Goal: Information Seeking & Learning: Learn about a topic

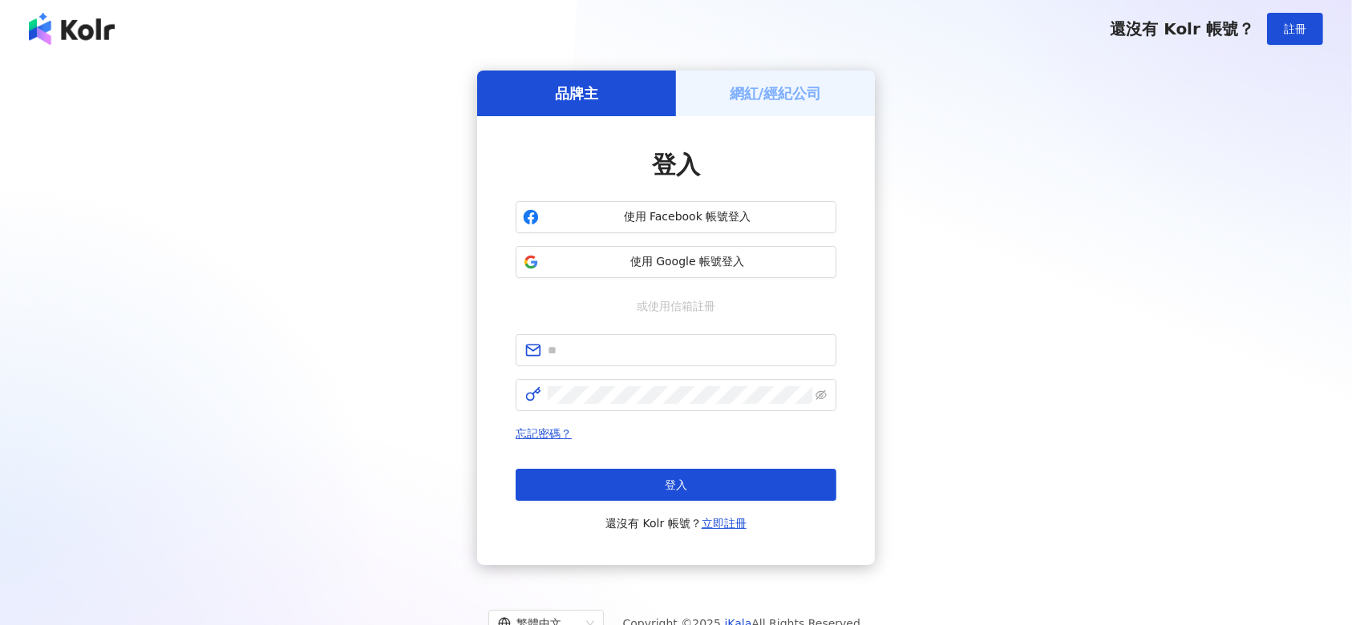
type input "**********"
click at [616, 464] on div "忘記密碼？ 登入 還沒有 Kolr 帳號？ 立即註冊" at bounding box center [676, 478] width 321 height 109
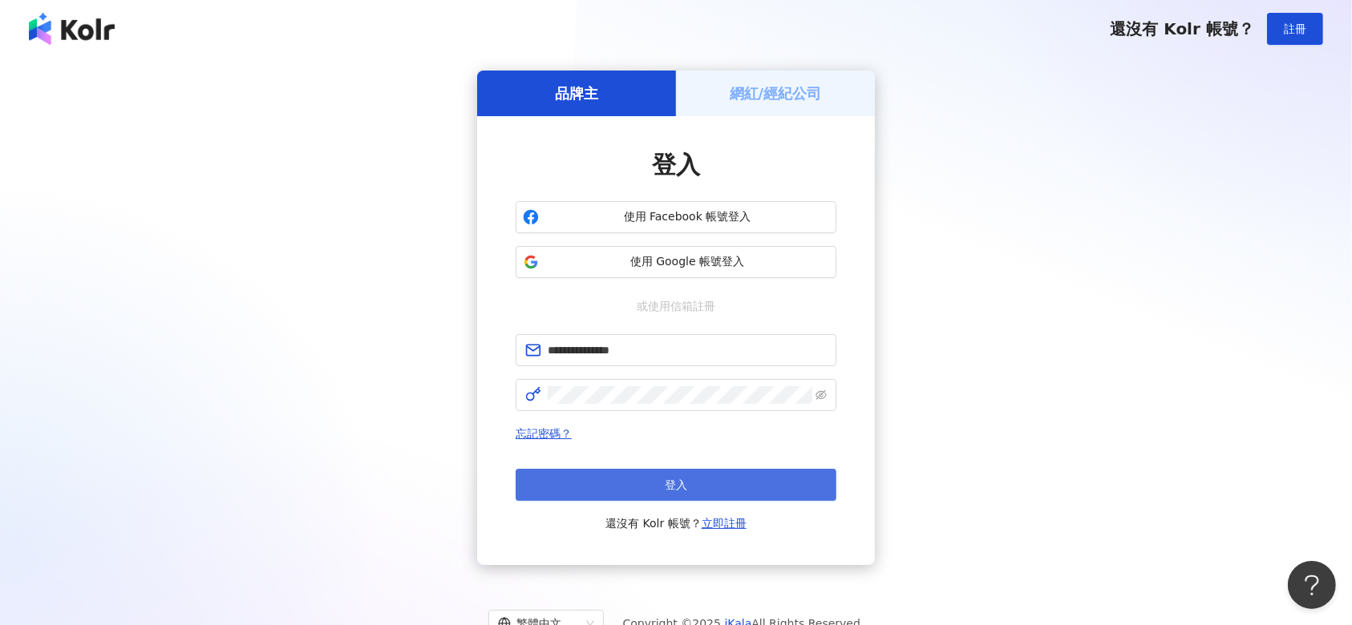
click at [627, 479] on button "登入" at bounding box center [676, 485] width 321 height 32
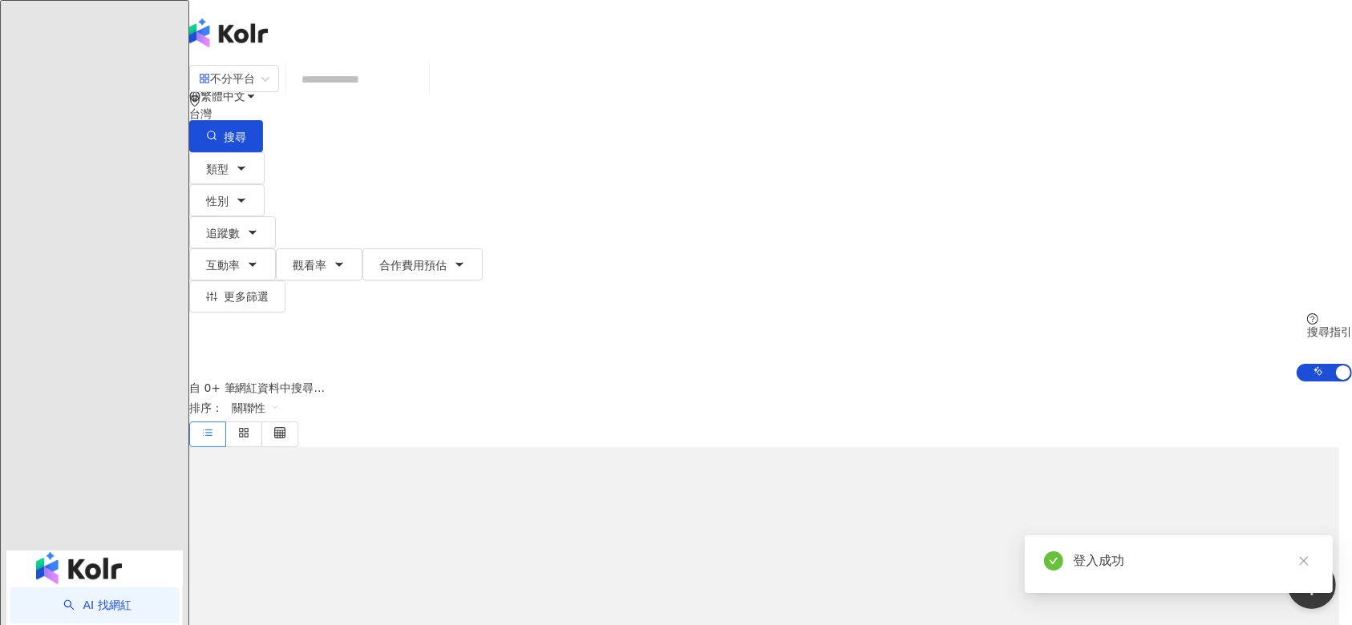
click at [423, 91] on input "search" at bounding box center [358, 79] width 130 height 30
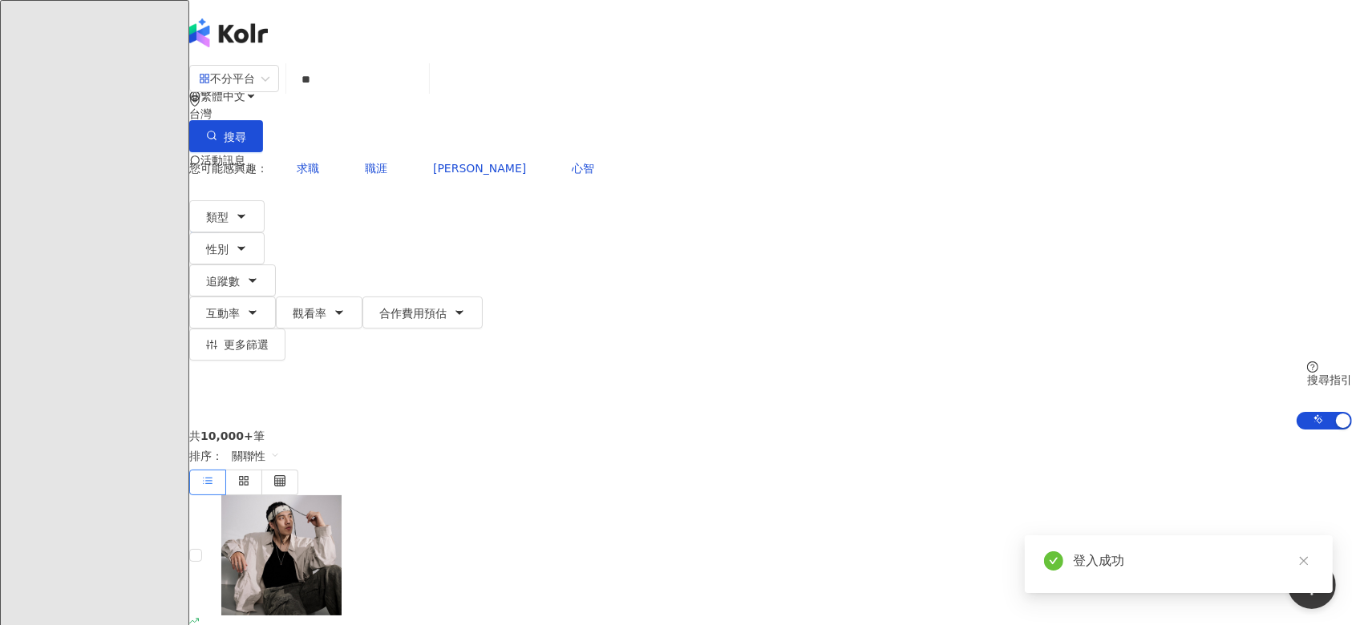
type input "*"
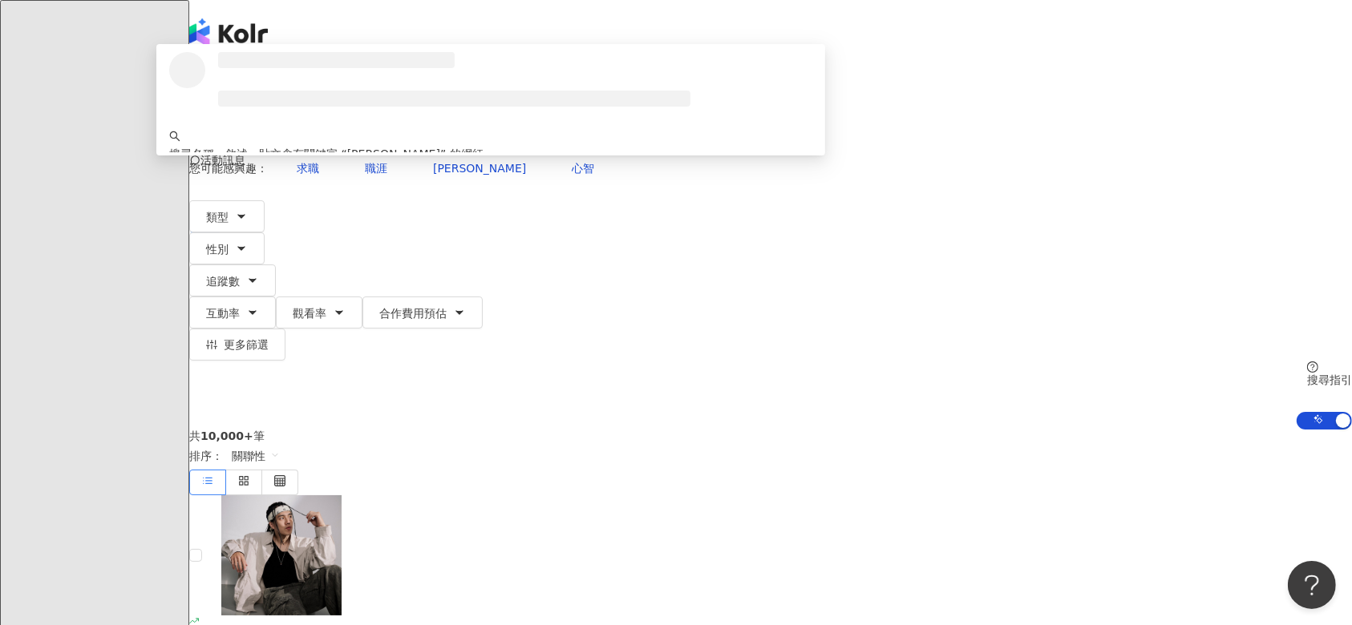
type input "***"
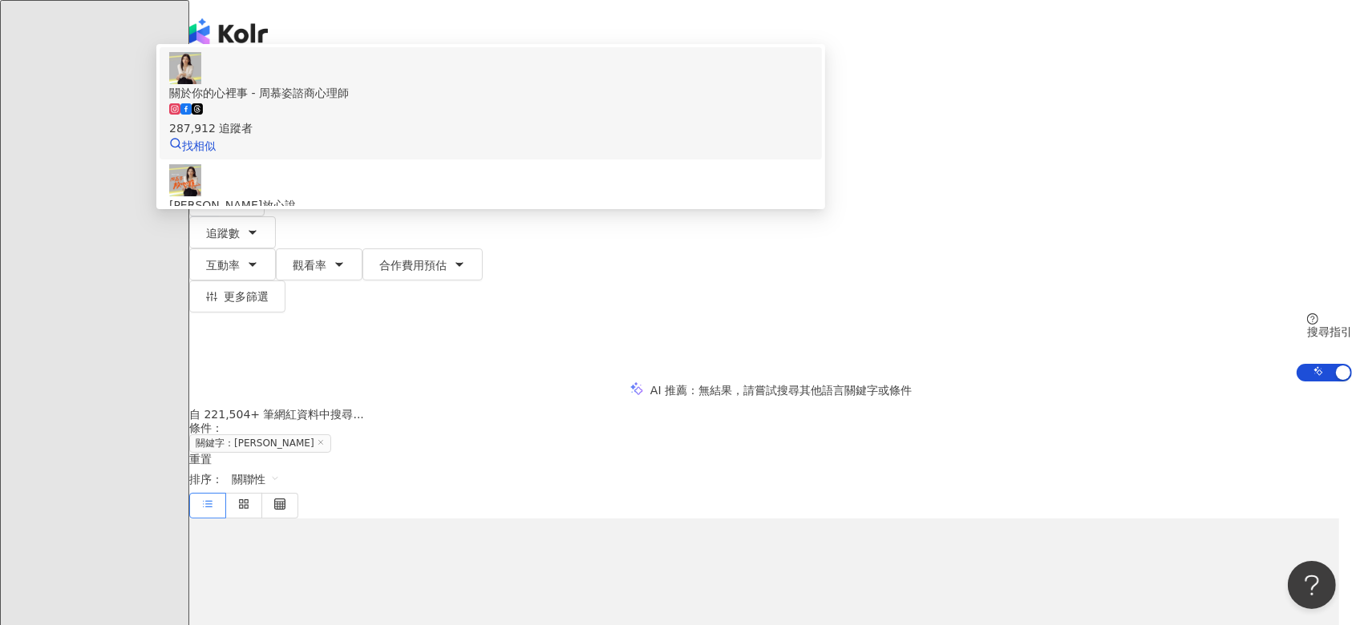
click at [536, 137] on div "287,912 追蹤者" at bounding box center [490, 128] width 643 height 18
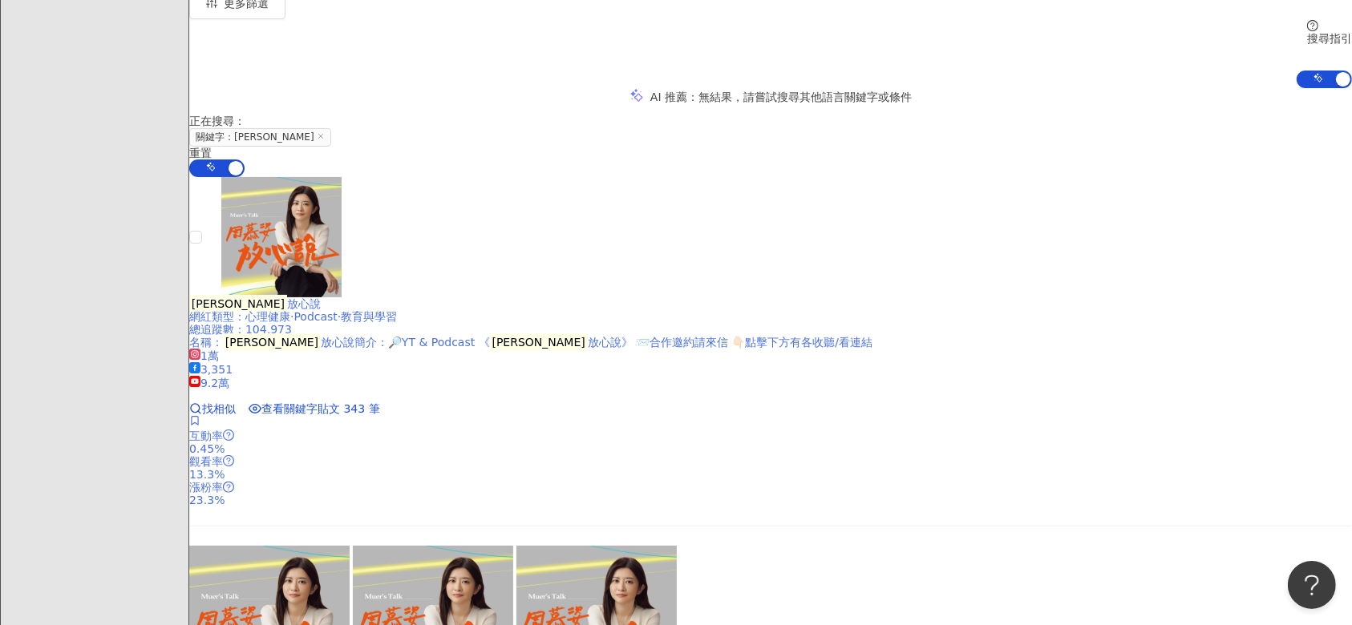
scroll to position [213, 0]
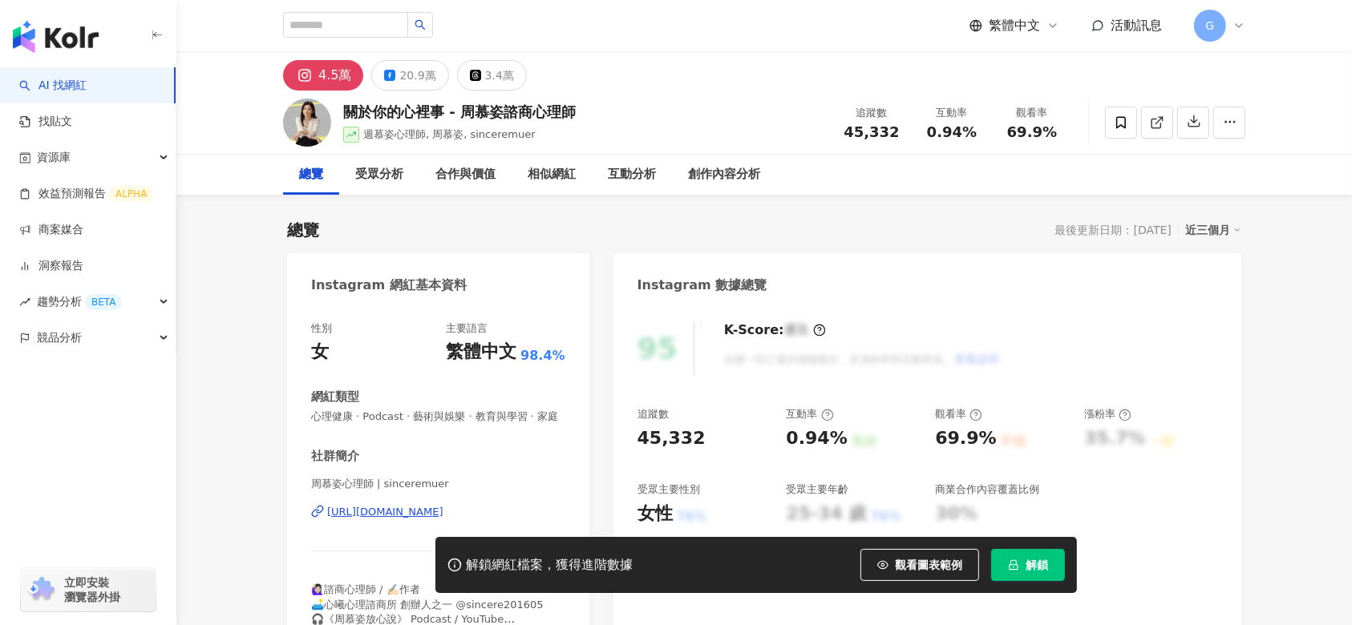
drag, startPoint x: 449, startPoint y: 112, endPoint x: 374, endPoint y: 114, distance: 75.4
click at [447, 112] on div "關於你的心裡事 - 周慕姿諮商心理師 週慕姿心理師, 周慕姿, sinceremuer 追蹤數 45,332 互動率 0.94% 觀看率 69.9%" at bounding box center [764, 122] width 1026 height 63
drag, startPoint x: 347, startPoint y: 110, endPoint x: 520, endPoint y: 111, distance: 172.4
click at [573, 114] on div "關於你的心裡事 - 周慕姿諮商心理師 週慕姿心理師, 周慕姿, sinceremuer 追蹤數 45,332 互動率 0.94% 觀看率 69.9%" at bounding box center [764, 122] width 1026 height 63
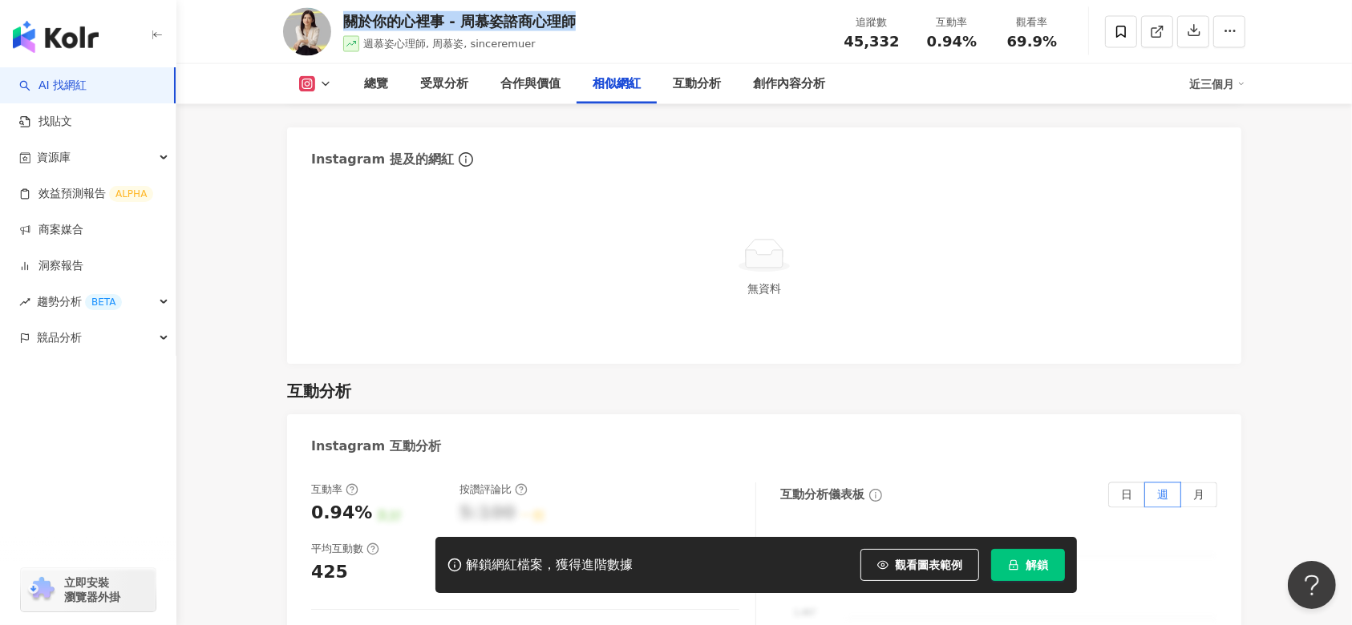
scroll to position [2673, 0]
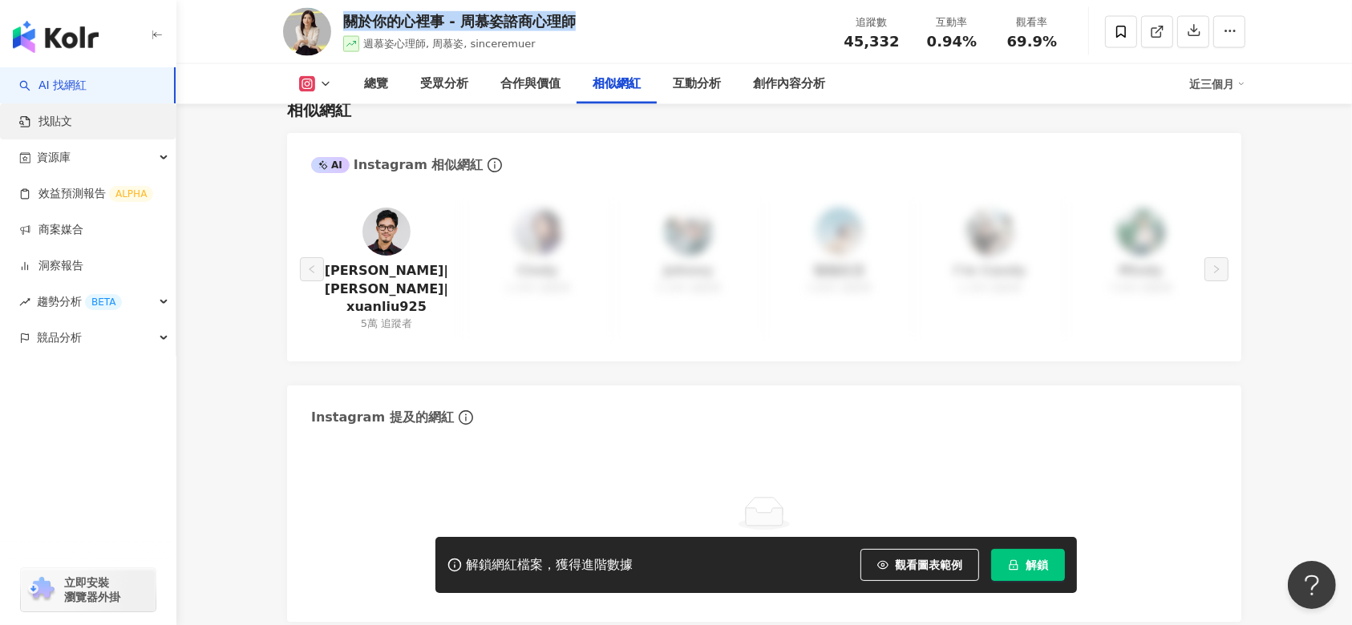
click at [72, 114] on link "找貼文" at bounding box center [45, 122] width 53 height 16
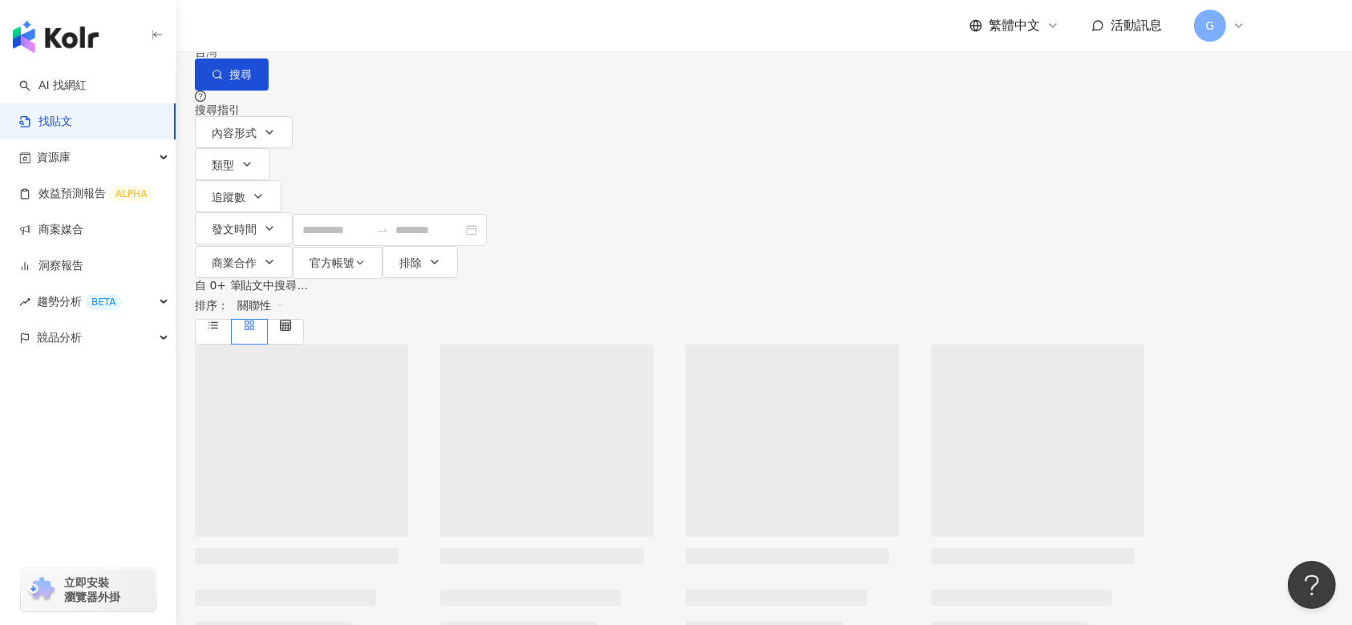
click at [444, 34] on input "search" at bounding box center [371, 17] width 146 height 34
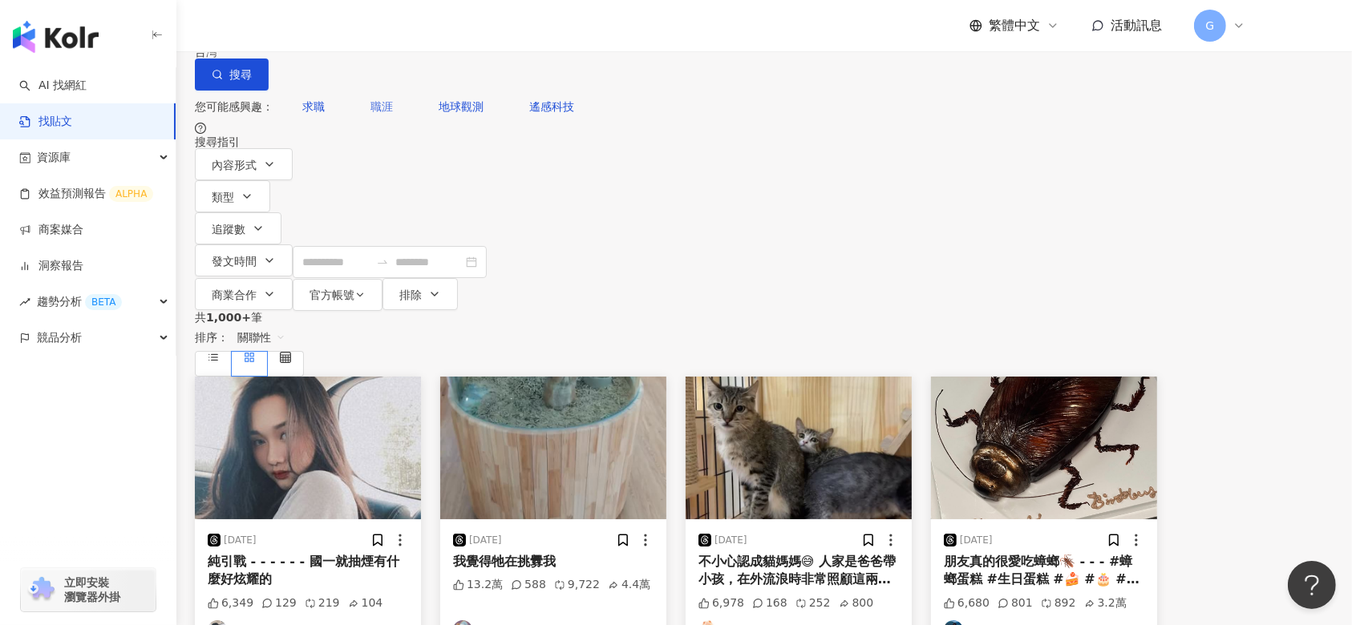
click at [393, 113] on span "職涯" at bounding box center [381, 106] width 22 height 13
type input "**"
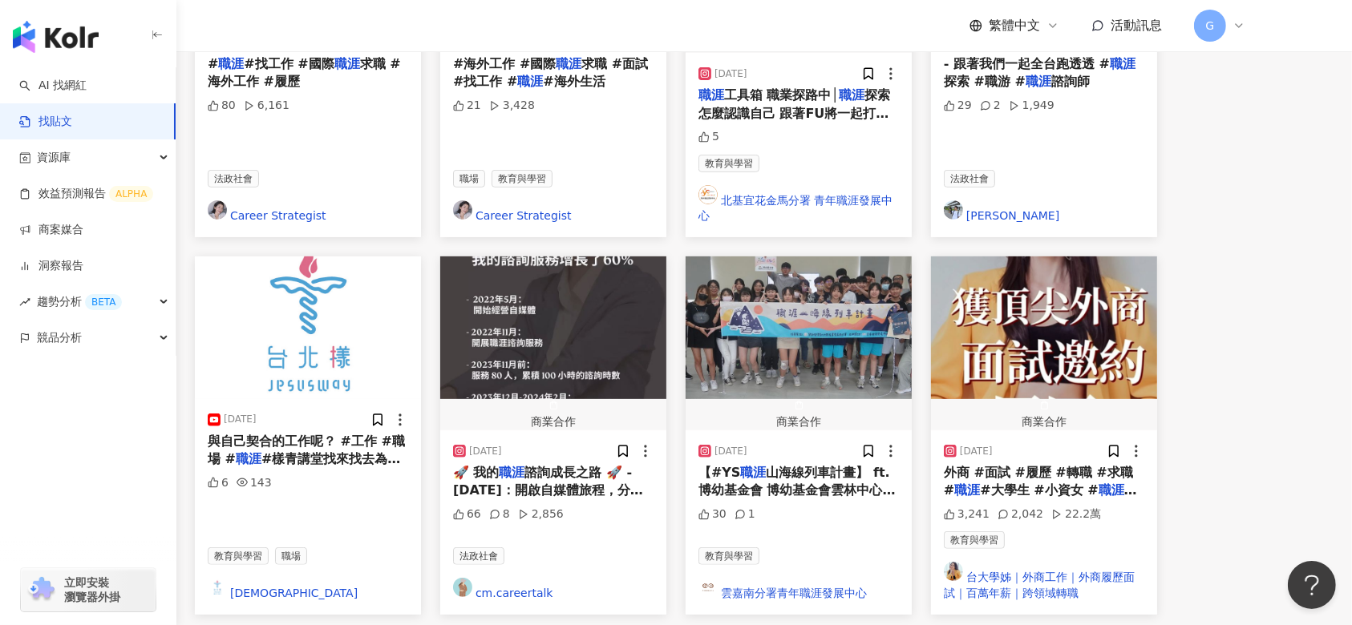
scroll to position [495, 0]
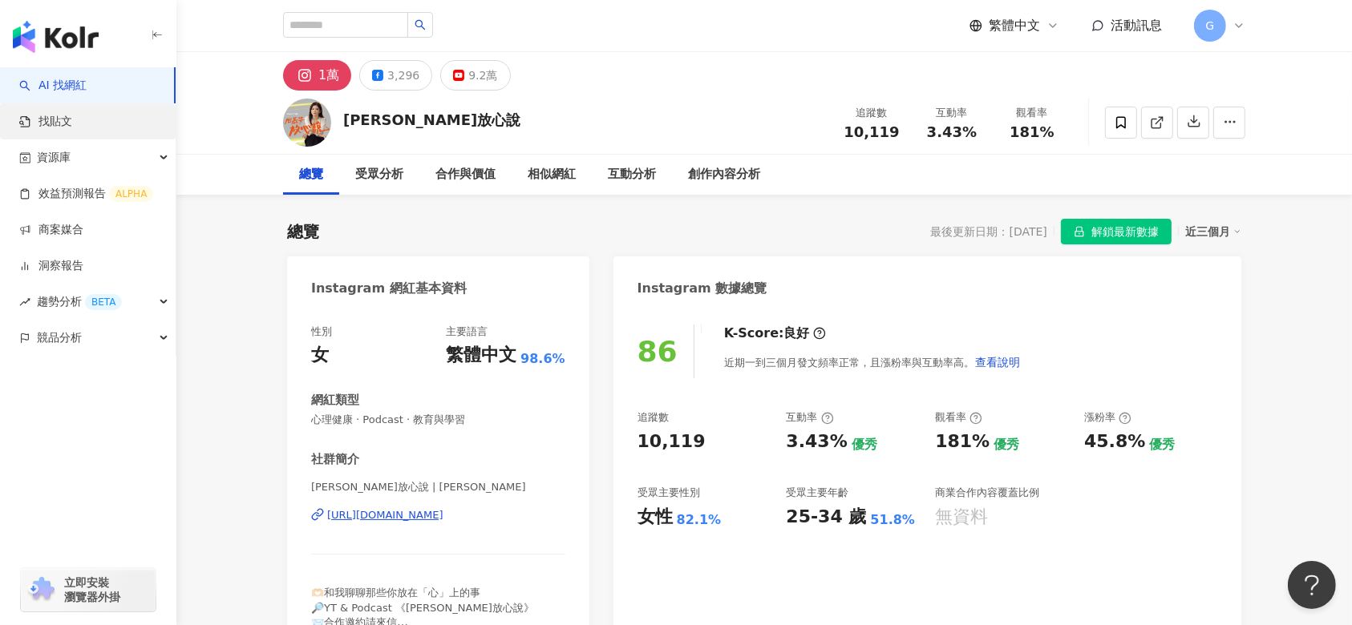
click at [72, 117] on link "找貼文" at bounding box center [45, 122] width 53 height 16
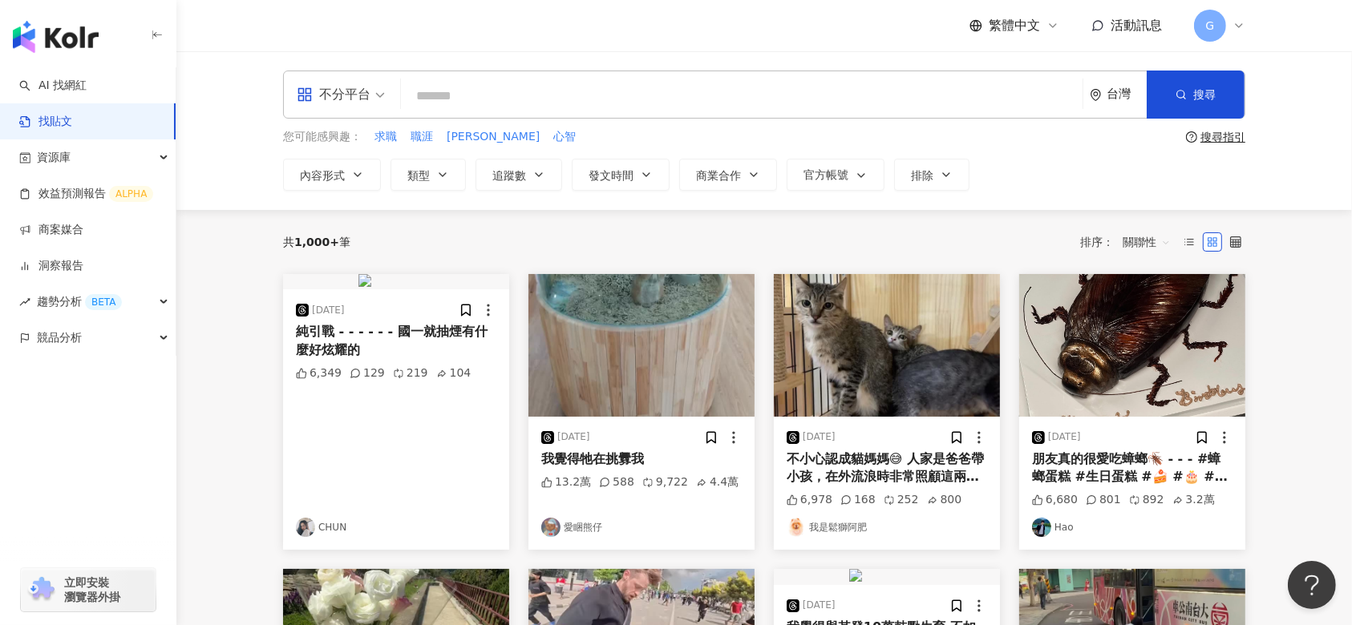
click at [461, 95] on input "search" at bounding box center [741, 96] width 669 height 34
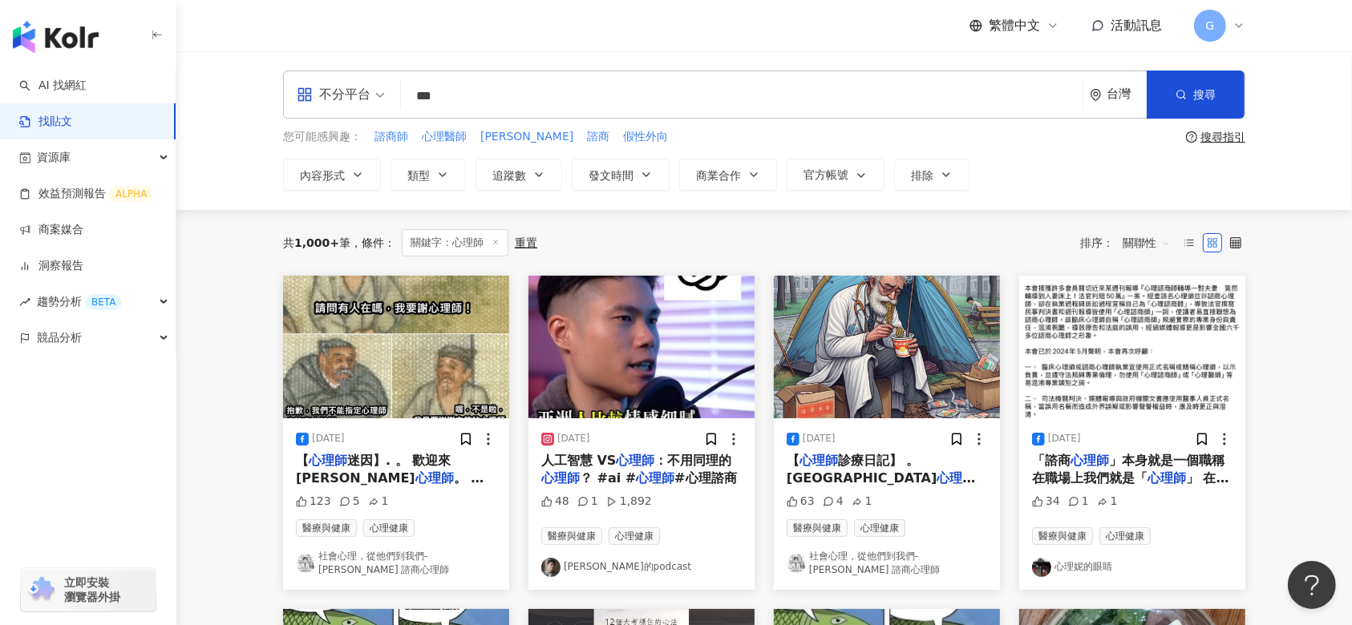
drag, startPoint x: 464, startPoint y: 100, endPoint x: 378, endPoint y: 100, distance: 86.6
click at [378, 100] on div "不分平台 心理師 *** 台灣 搜尋" at bounding box center [764, 95] width 962 height 48
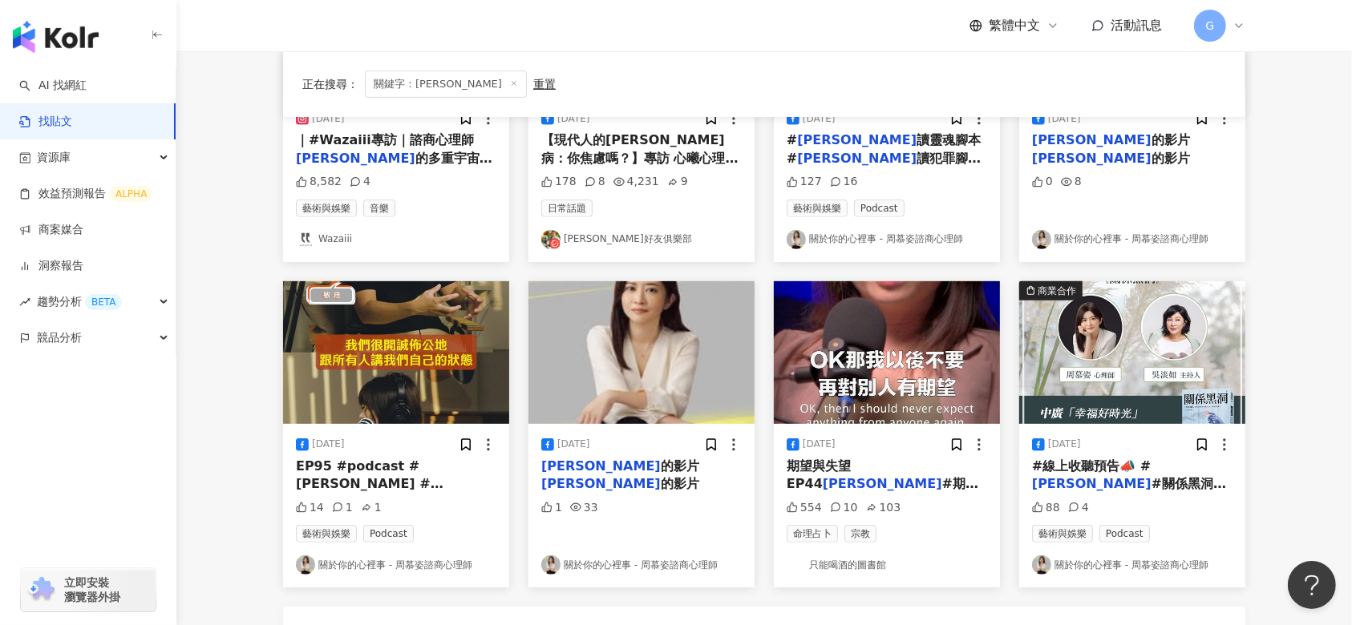
scroll to position [855, 0]
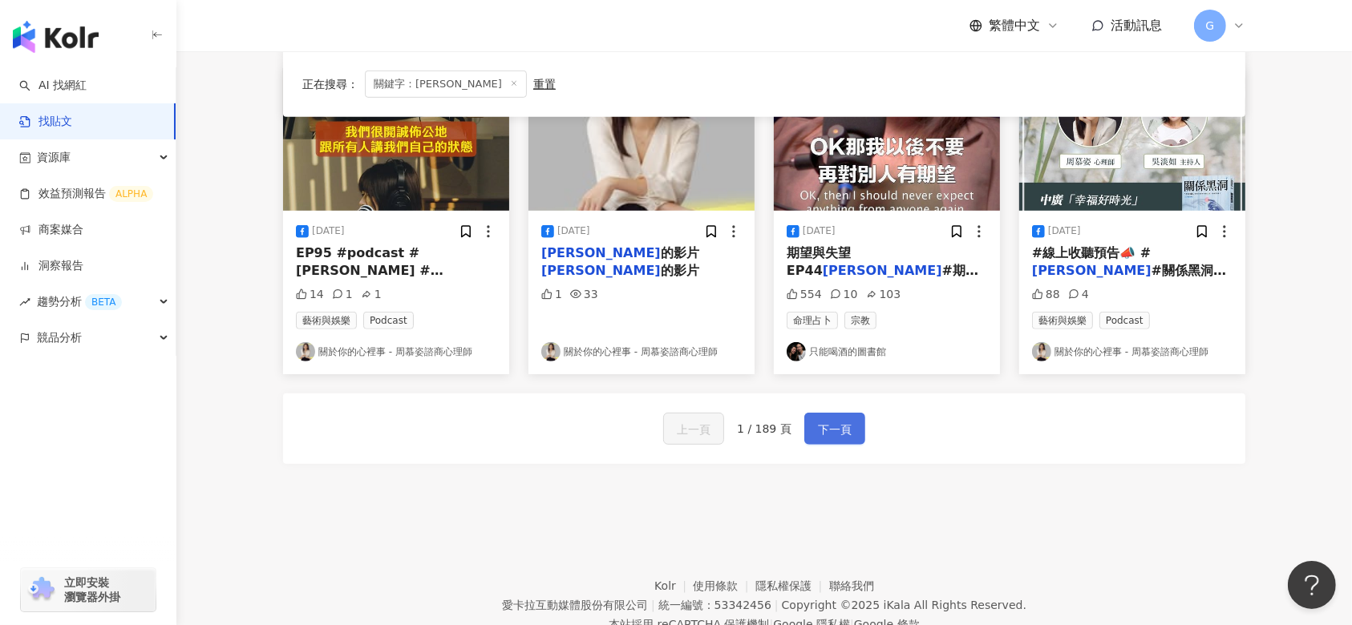
click at [840, 432] on span "下一頁" at bounding box center [835, 429] width 34 height 19
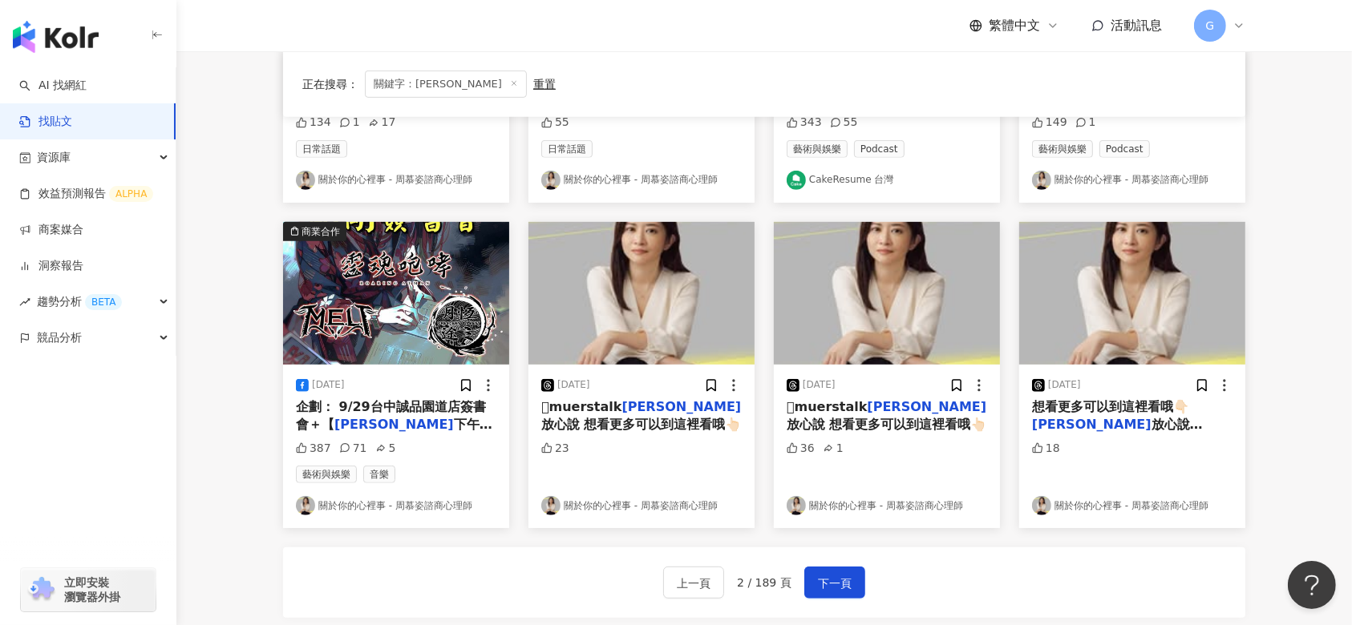
scroll to position [748, 0]
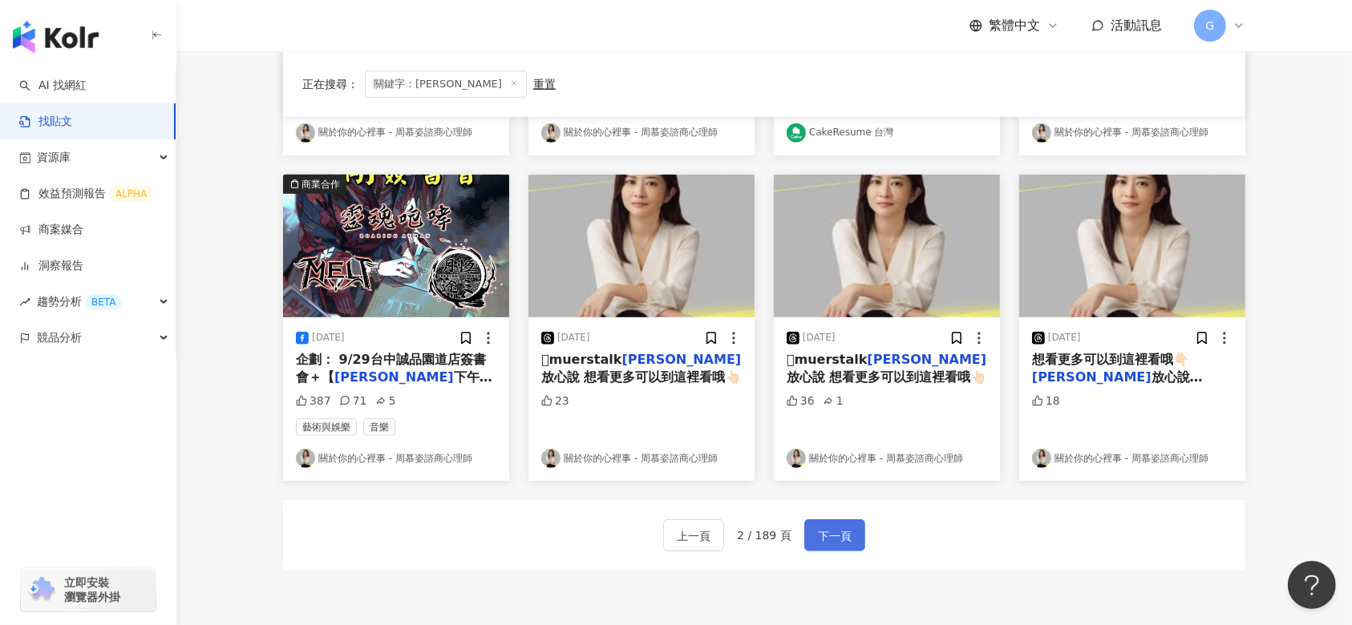
click at [818, 542] on span "下一頁" at bounding box center [835, 536] width 34 height 19
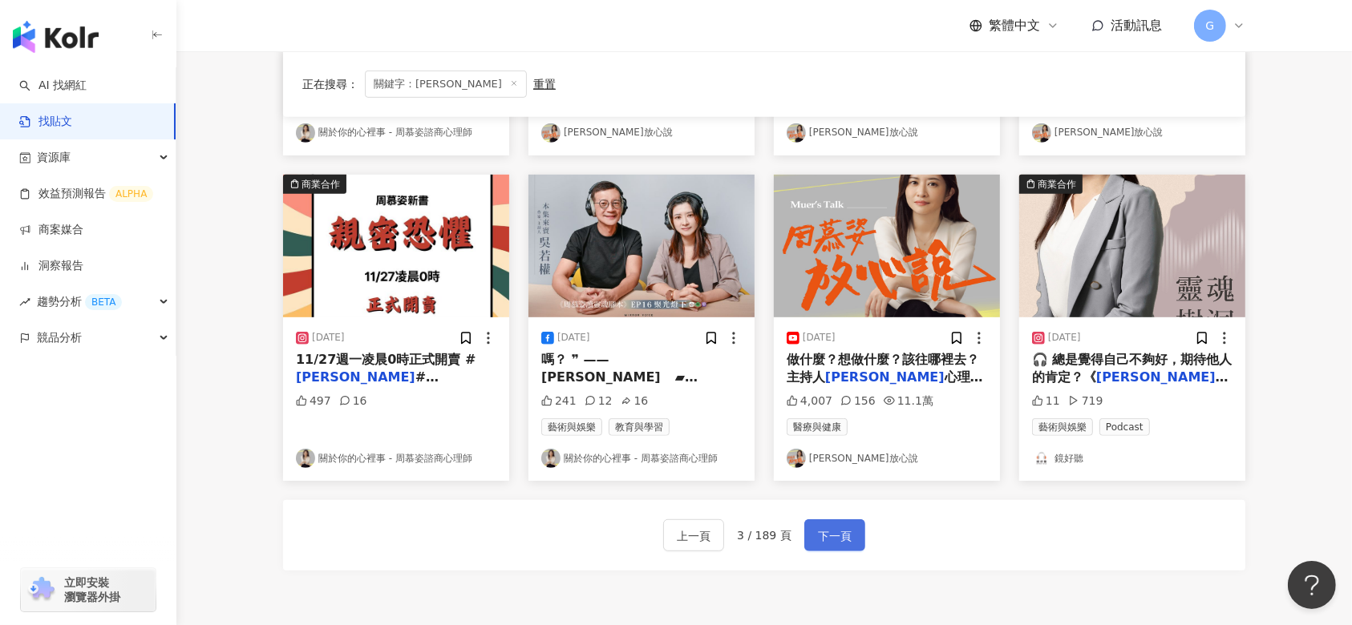
click at [821, 542] on span "下一頁" at bounding box center [835, 536] width 34 height 19
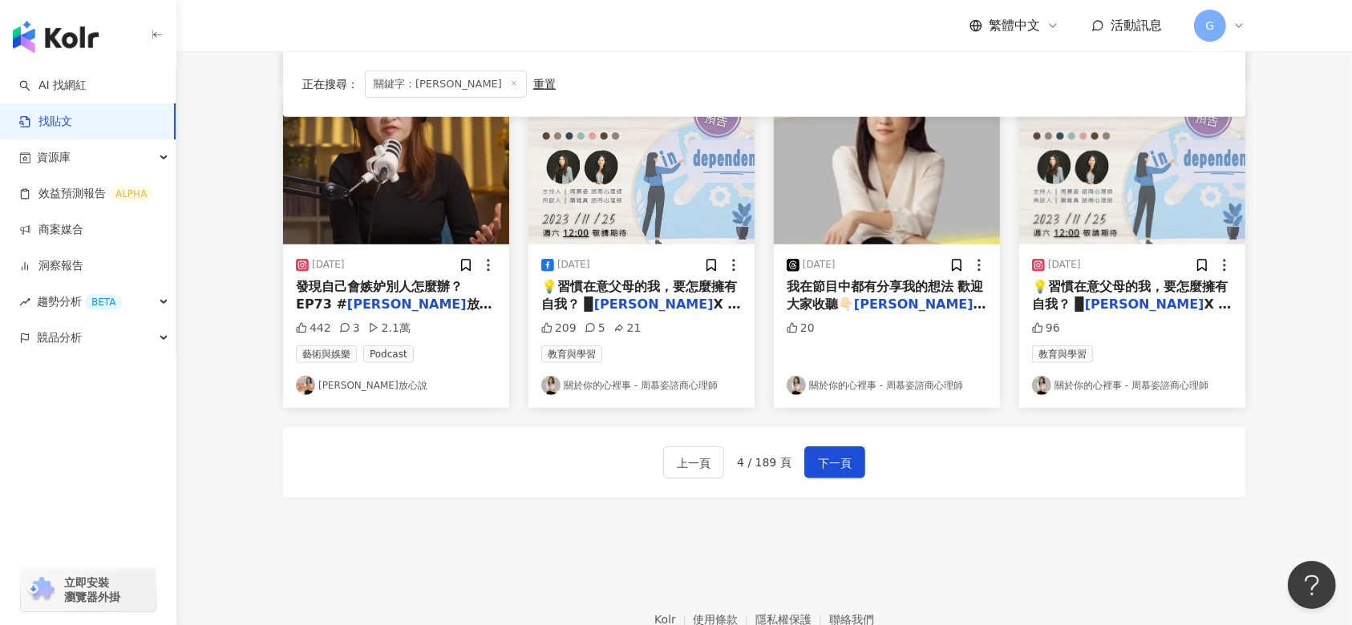
scroll to position [855, 0]
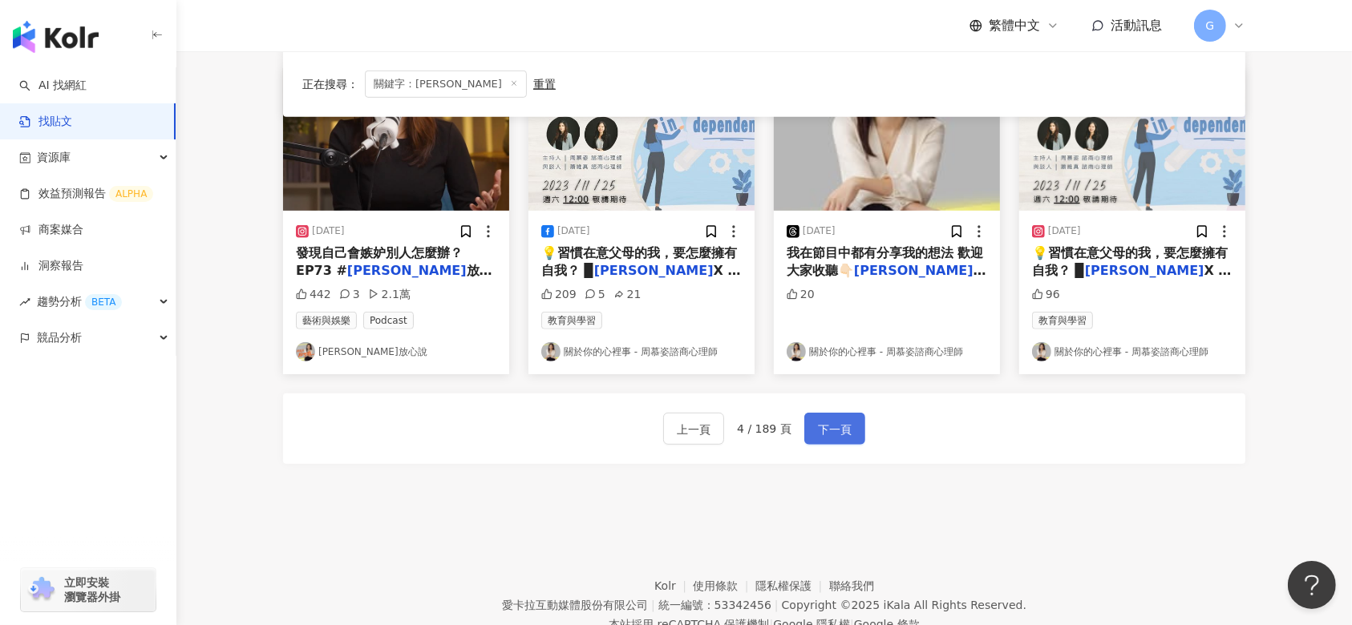
click at [818, 435] on span "下一頁" at bounding box center [835, 429] width 34 height 19
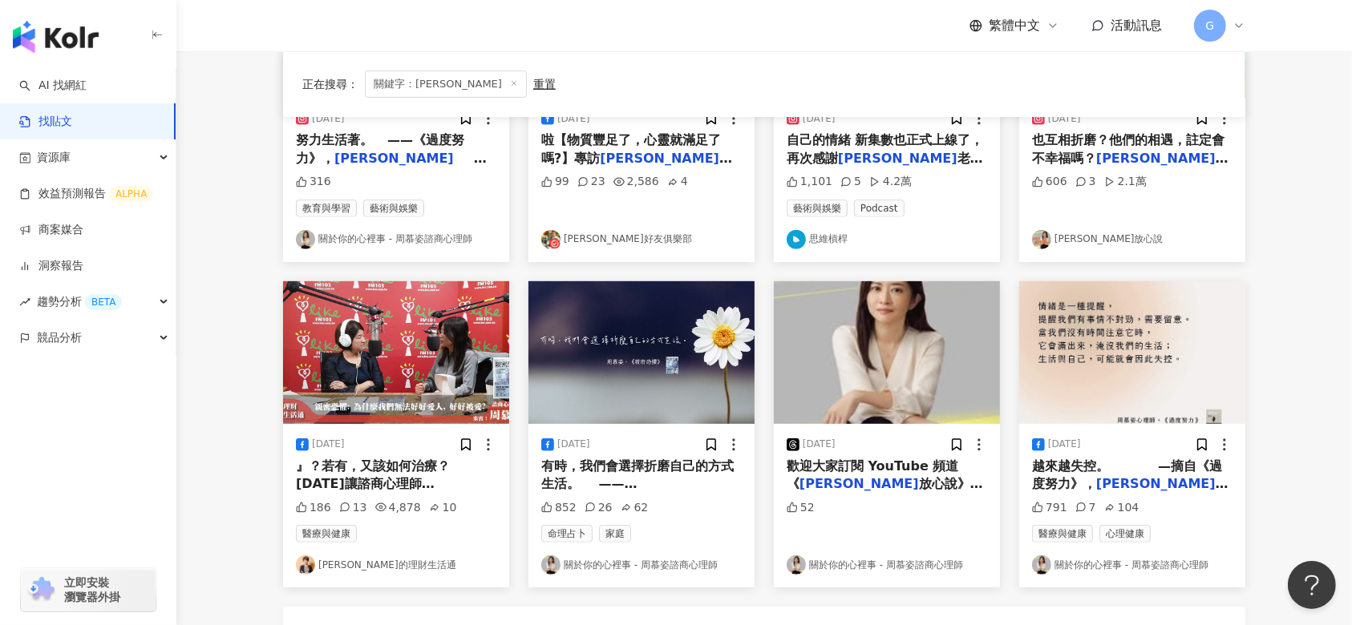
scroll to position [748, 0]
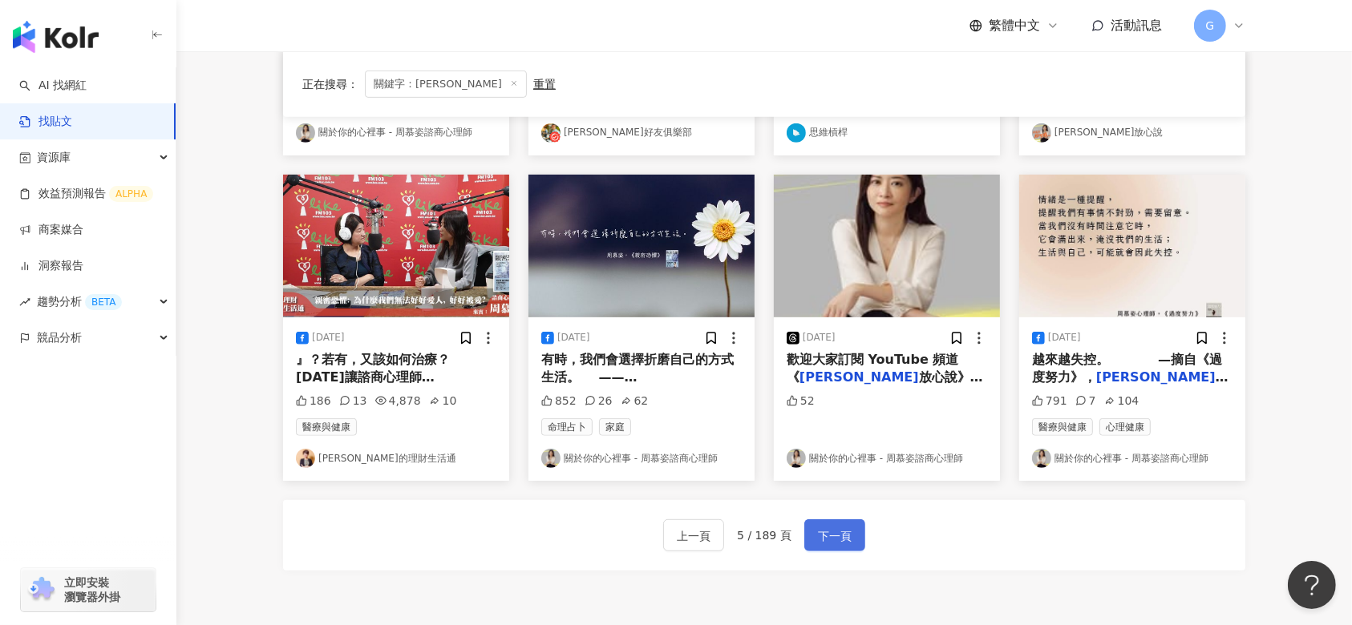
click at [818, 540] on span "下一頁" at bounding box center [835, 536] width 34 height 19
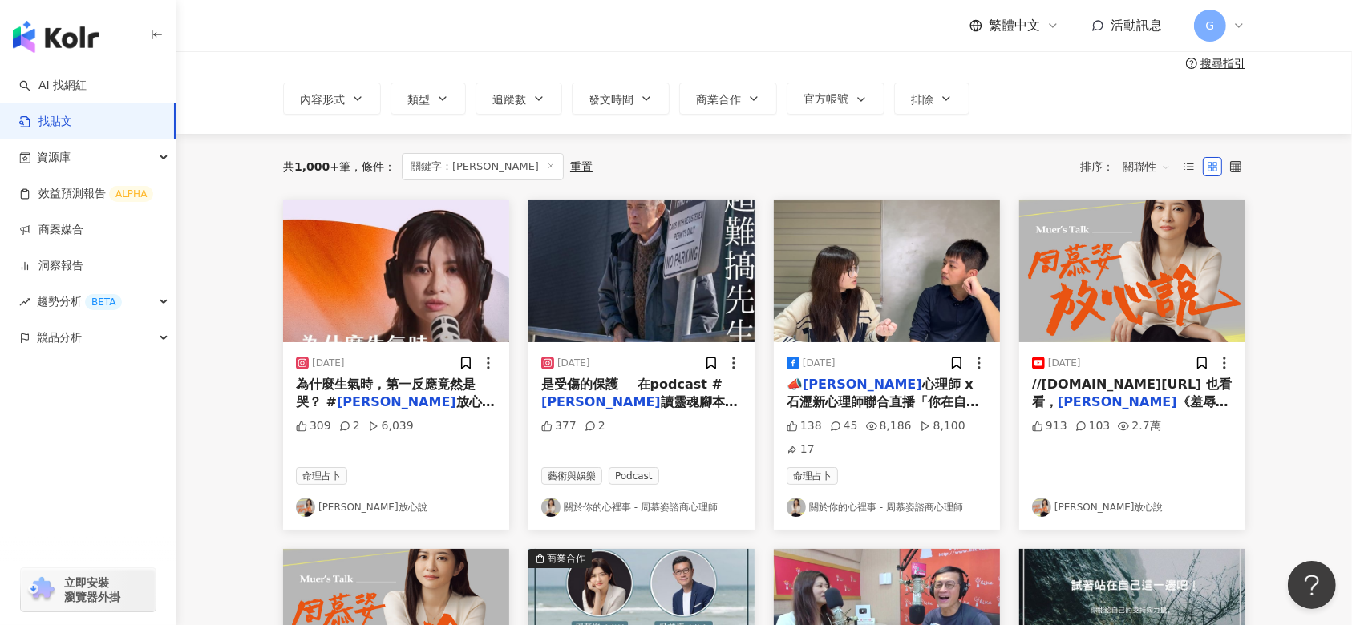
scroll to position [0, 0]
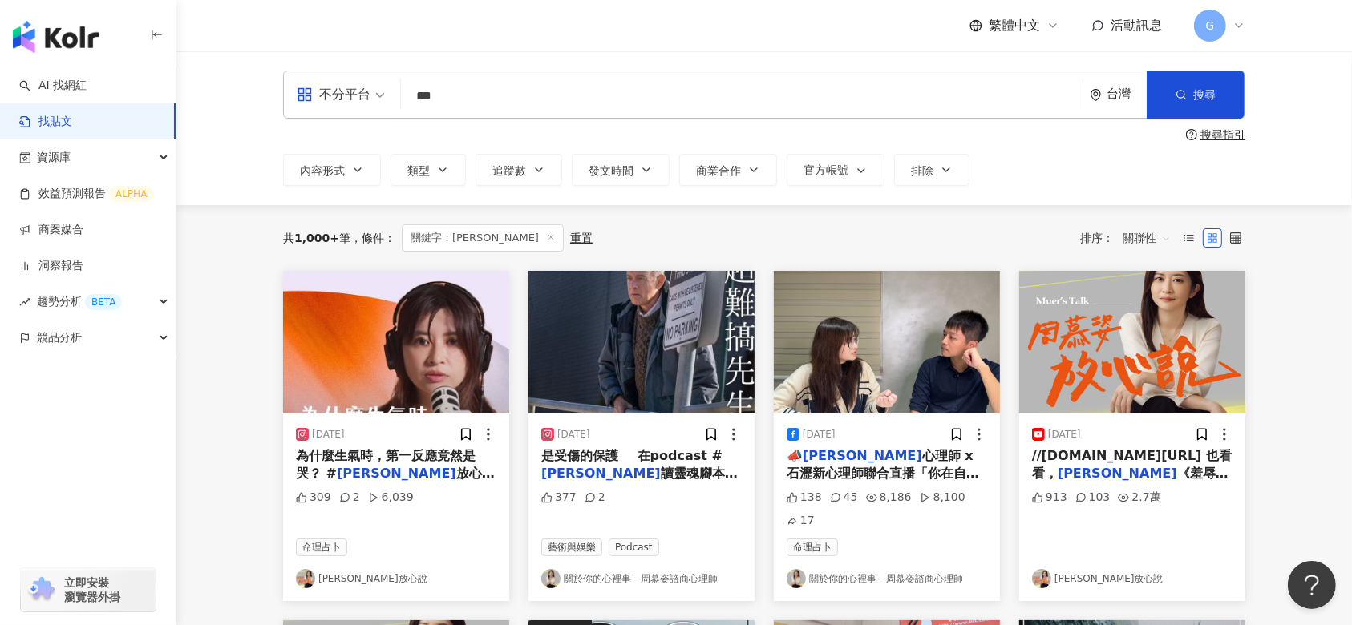
click at [459, 99] on input "***" at bounding box center [741, 96] width 669 height 34
drag, startPoint x: 465, startPoint y: 101, endPoint x: 420, endPoint y: 103, distance: 44.9
click at [420, 103] on input "***" at bounding box center [741, 96] width 669 height 34
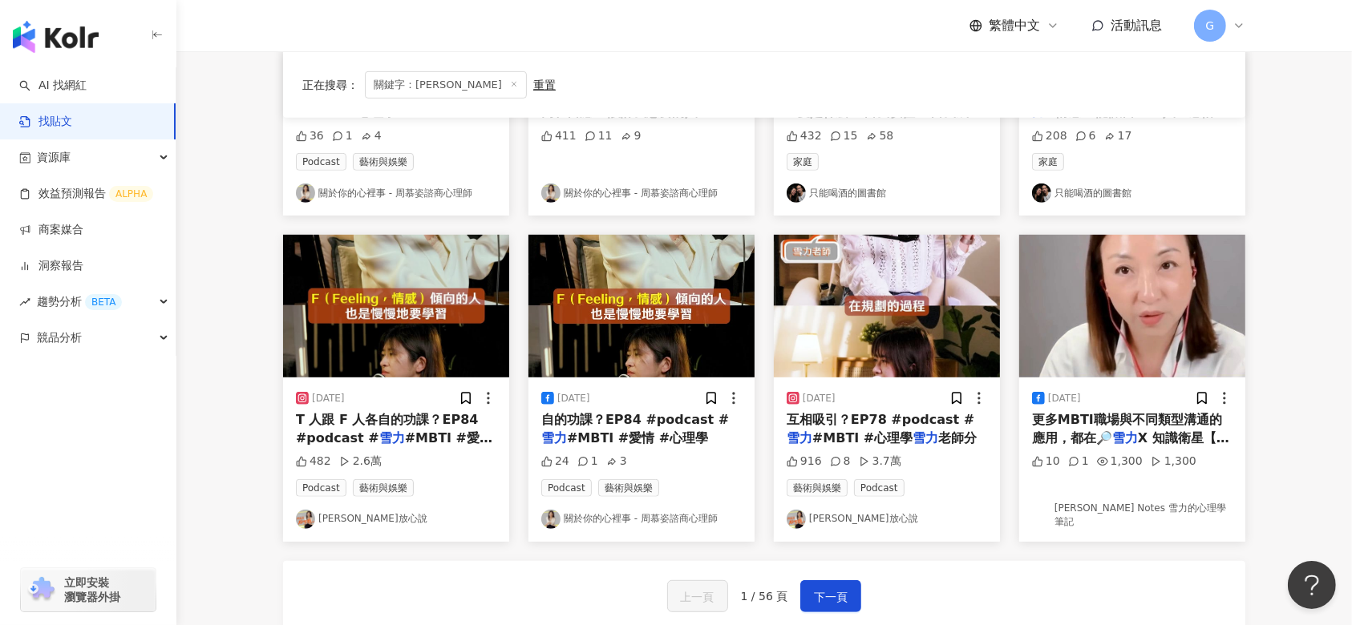
scroll to position [748, 0]
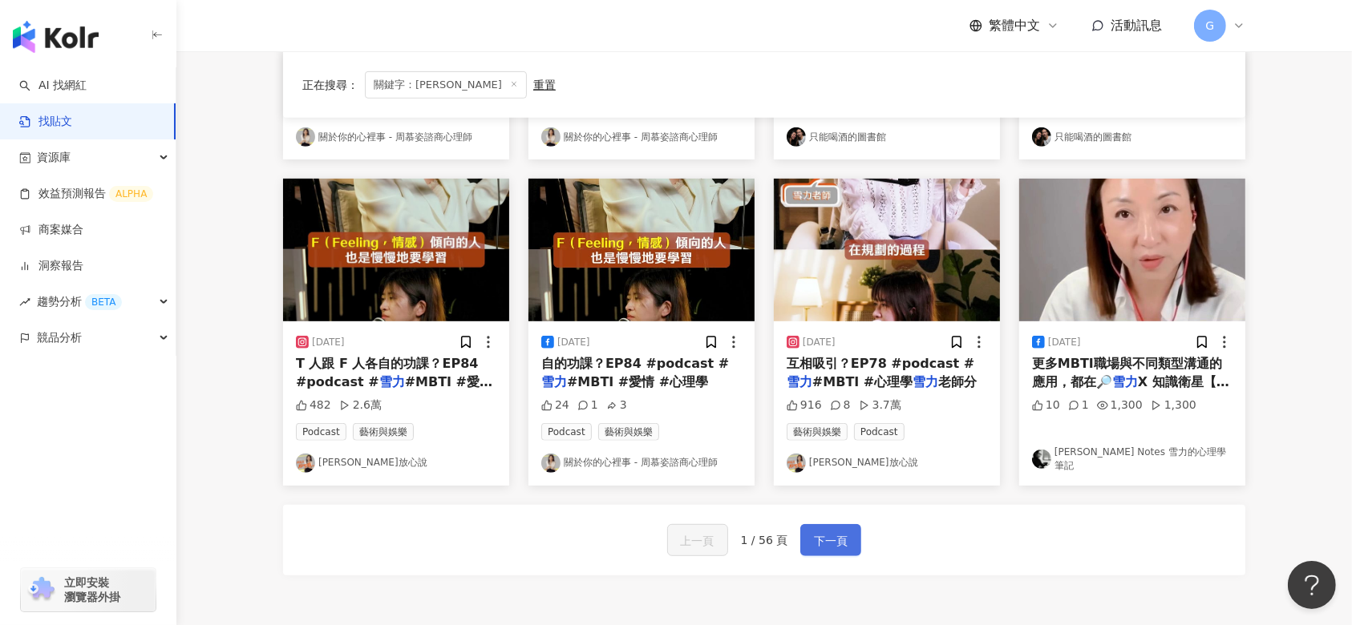
click at [814, 540] on span "下一頁" at bounding box center [831, 541] width 34 height 19
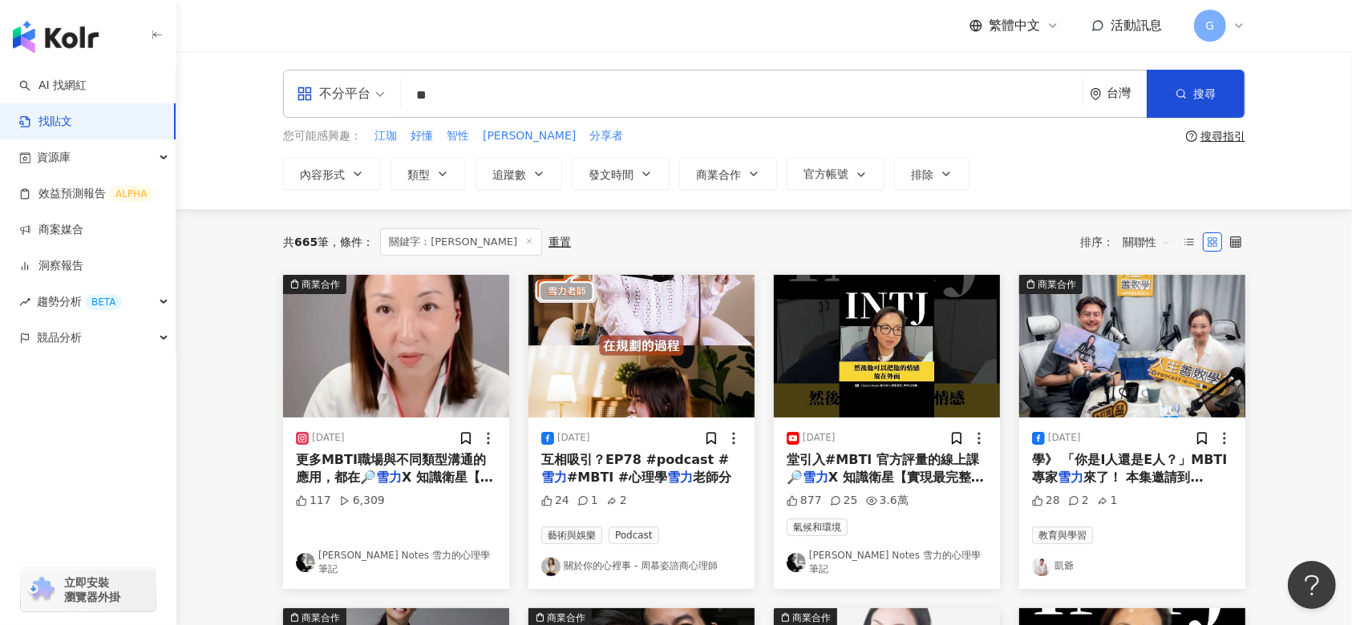
scroll to position [0, 0]
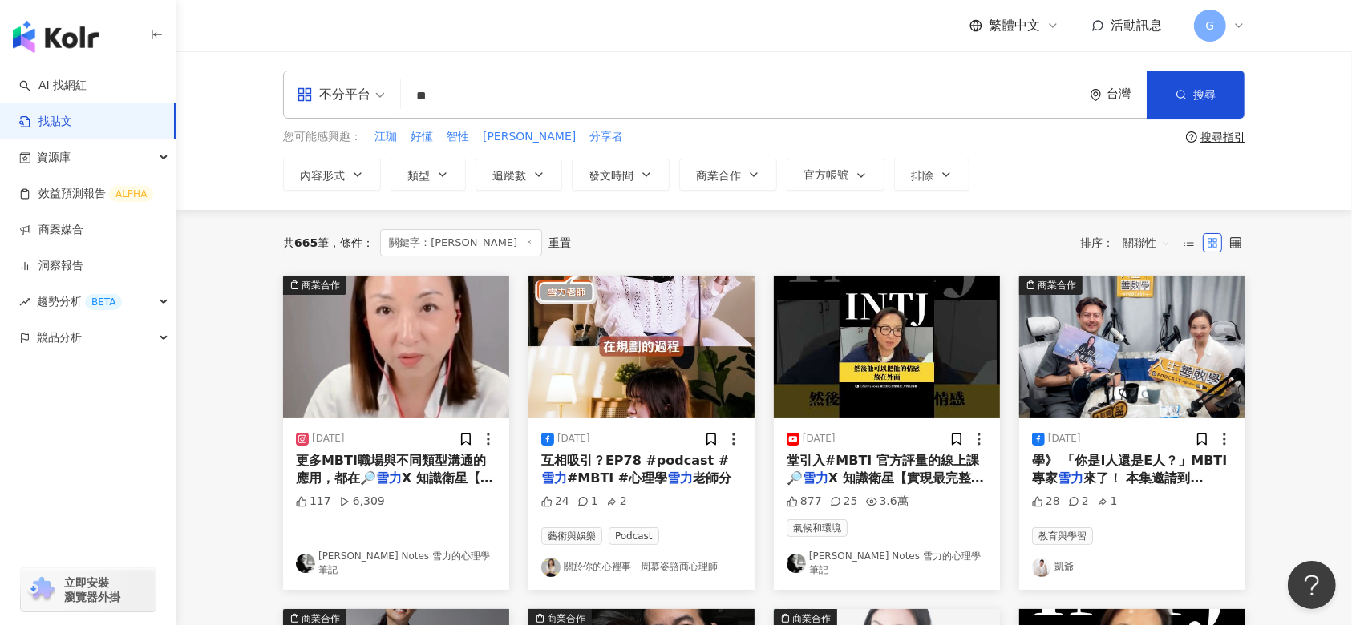
drag, startPoint x: 464, startPoint y: 105, endPoint x: 411, endPoint y: 95, distance: 54.7
click at [411, 95] on input "**" at bounding box center [741, 96] width 669 height 34
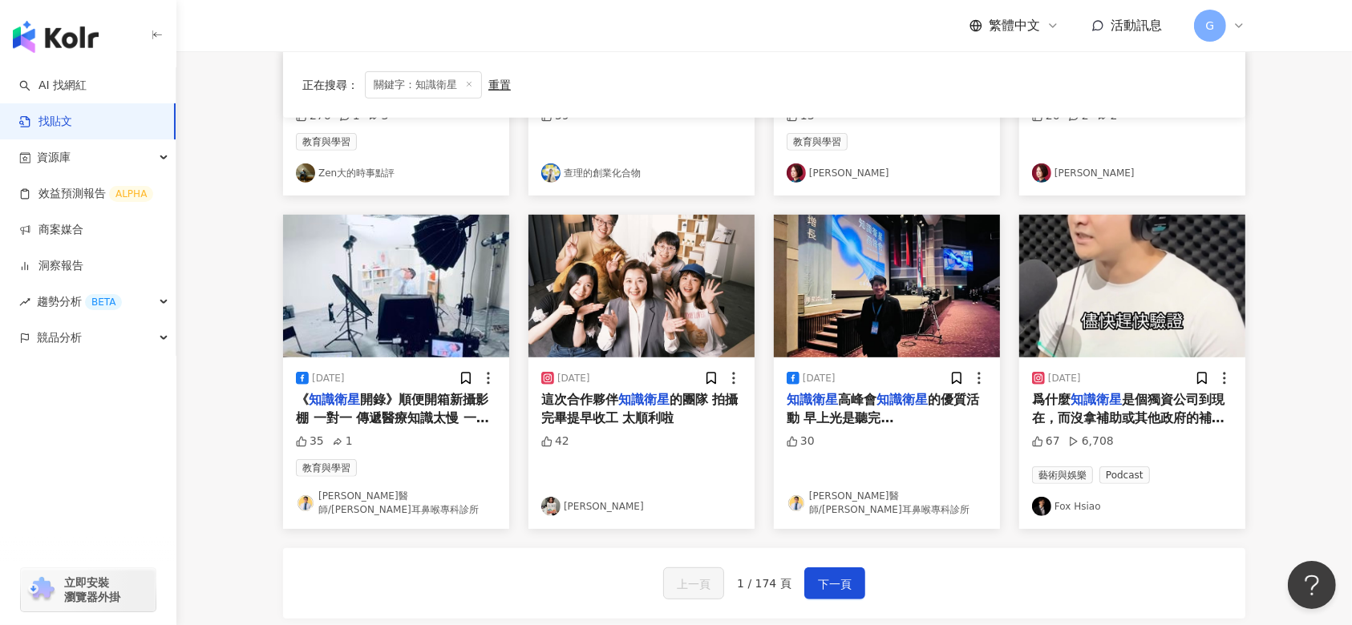
scroll to position [748, 0]
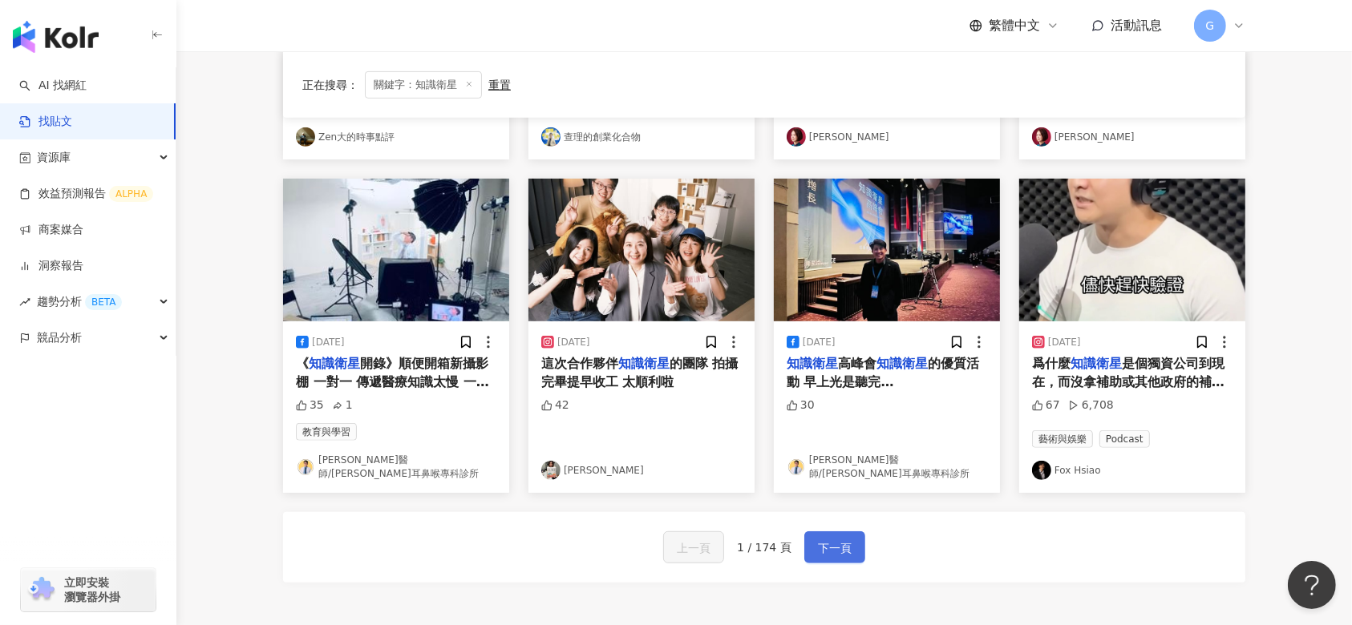
click at [827, 549] on span "下一頁" at bounding box center [835, 548] width 34 height 19
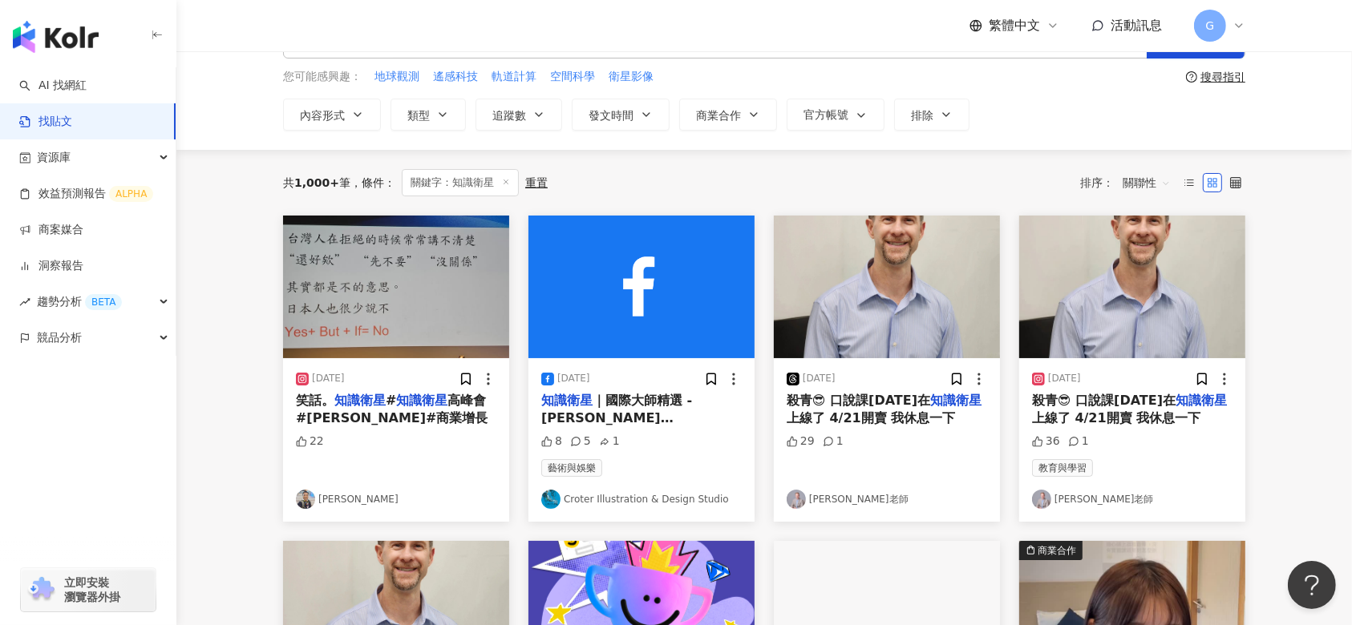
scroll to position [0, 0]
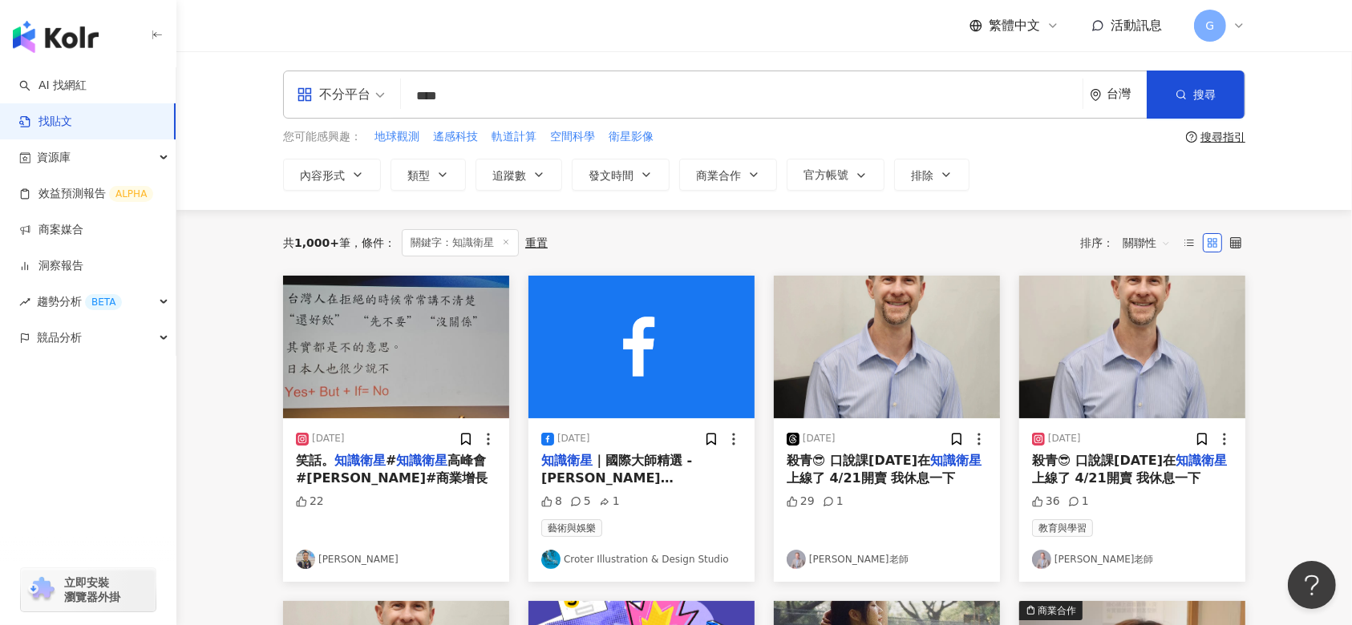
drag, startPoint x: 483, startPoint y: 99, endPoint x: 404, endPoint y: 99, distance: 78.6
click at [404, 99] on div "不分平台 知識衛星 **** 台灣 搜尋" at bounding box center [764, 95] width 962 height 48
type input "**"
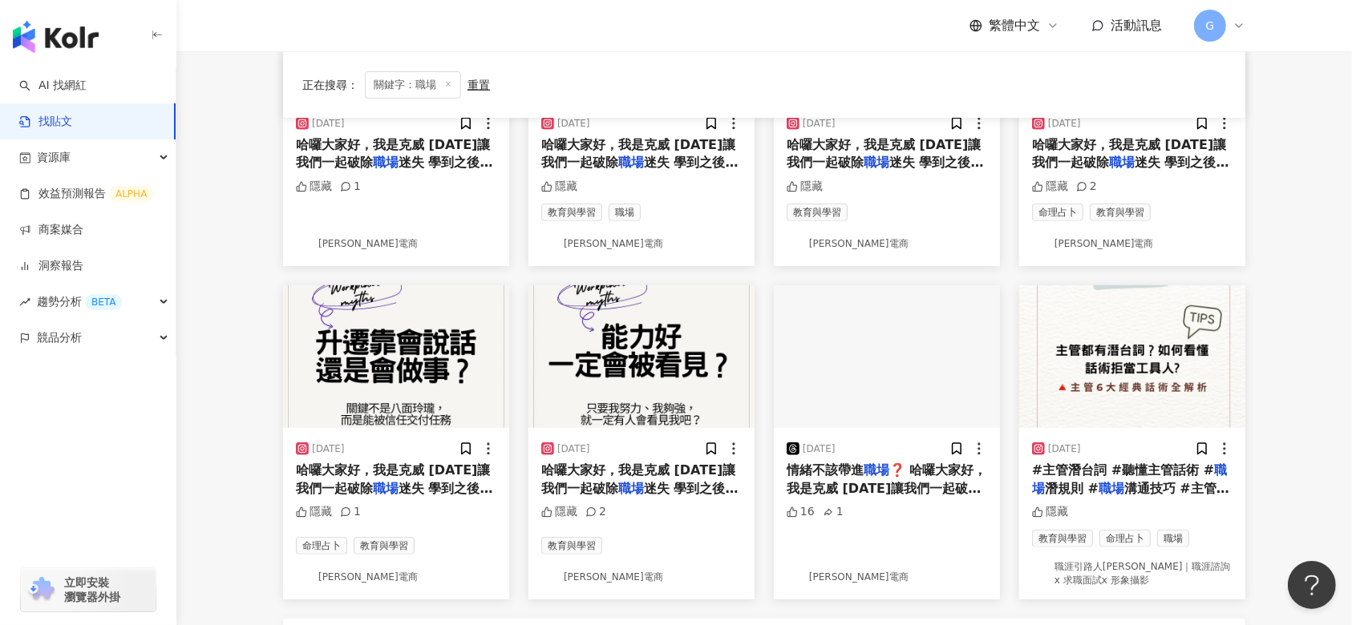
scroll to position [855, 0]
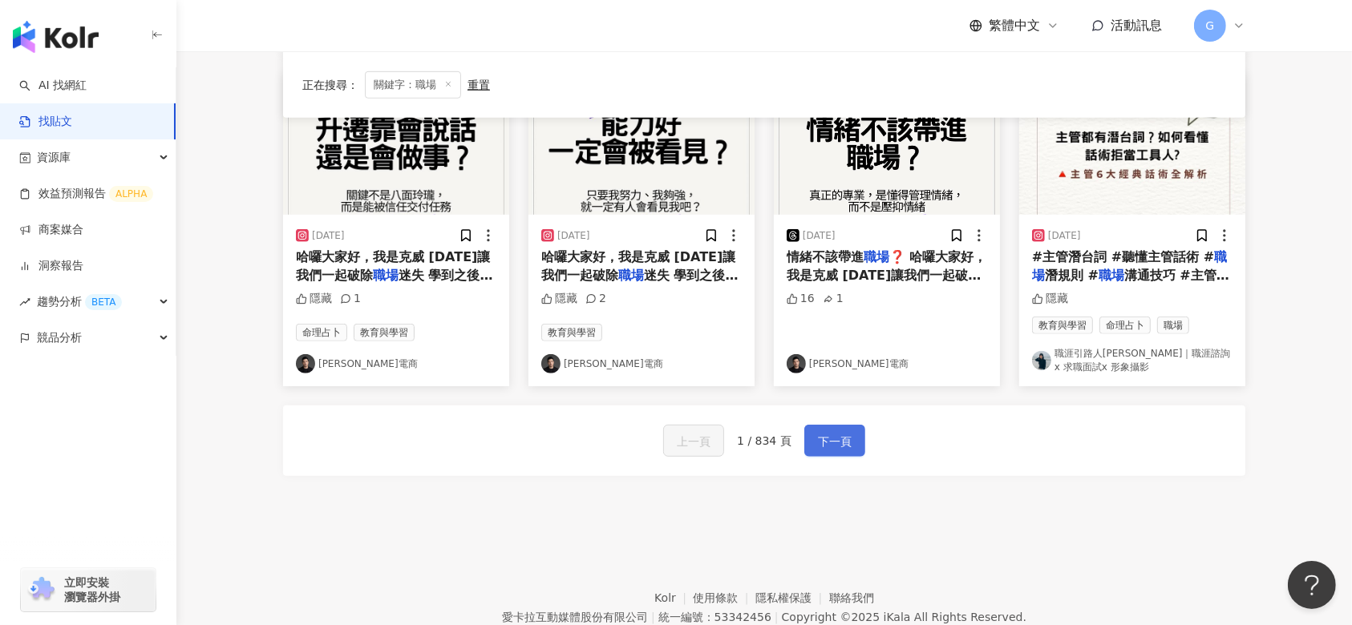
click at [852, 432] on button "下一頁" at bounding box center [834, 441] width 61 height 32
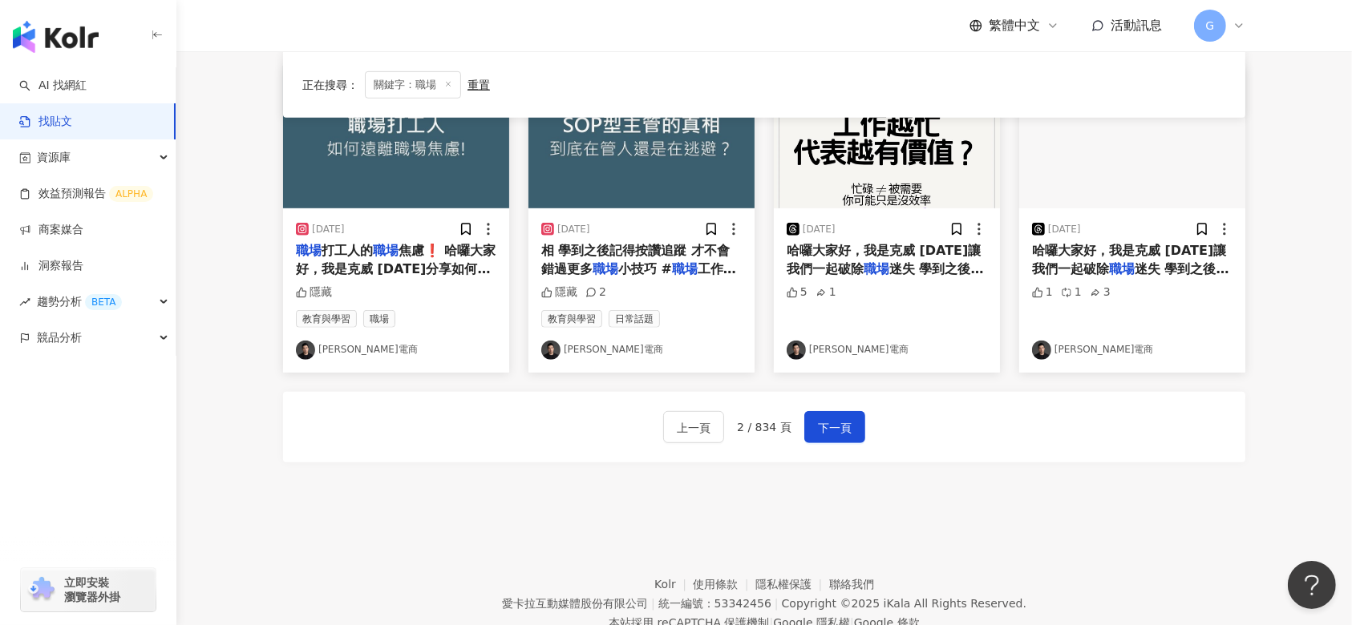
scroll to position [847, 0]
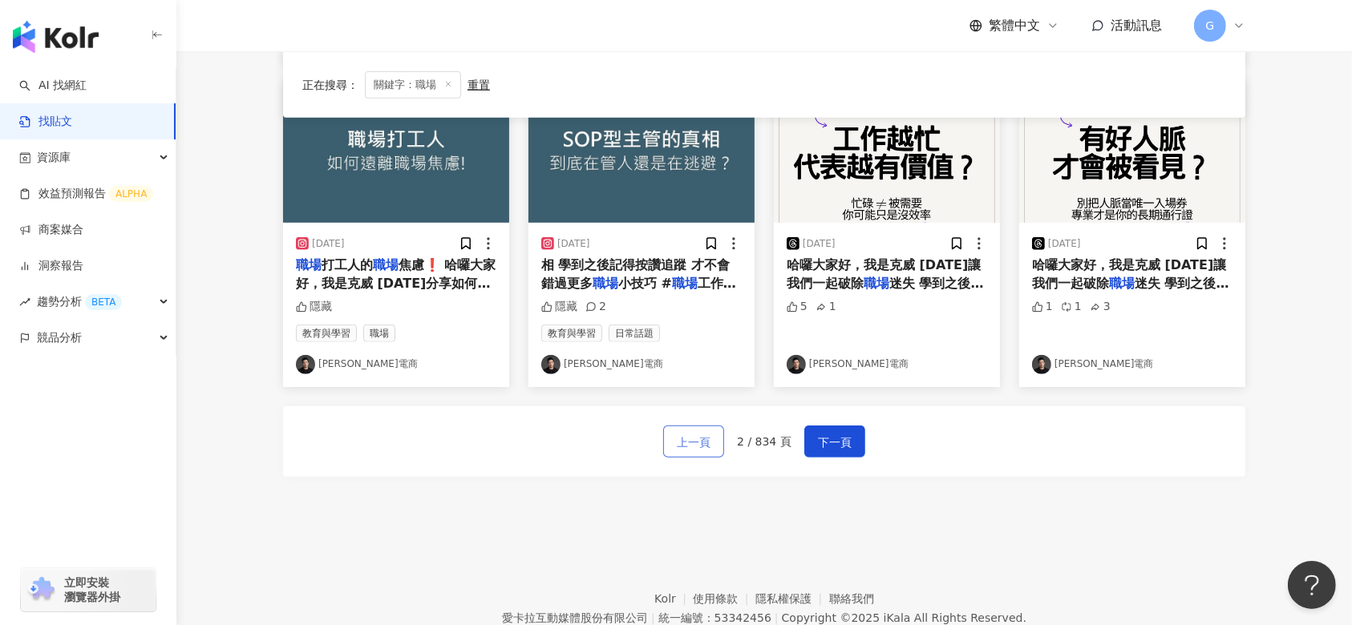
click at [696, 447] on span "上一頁" at bounding box center [694, 442] width 34 height 19
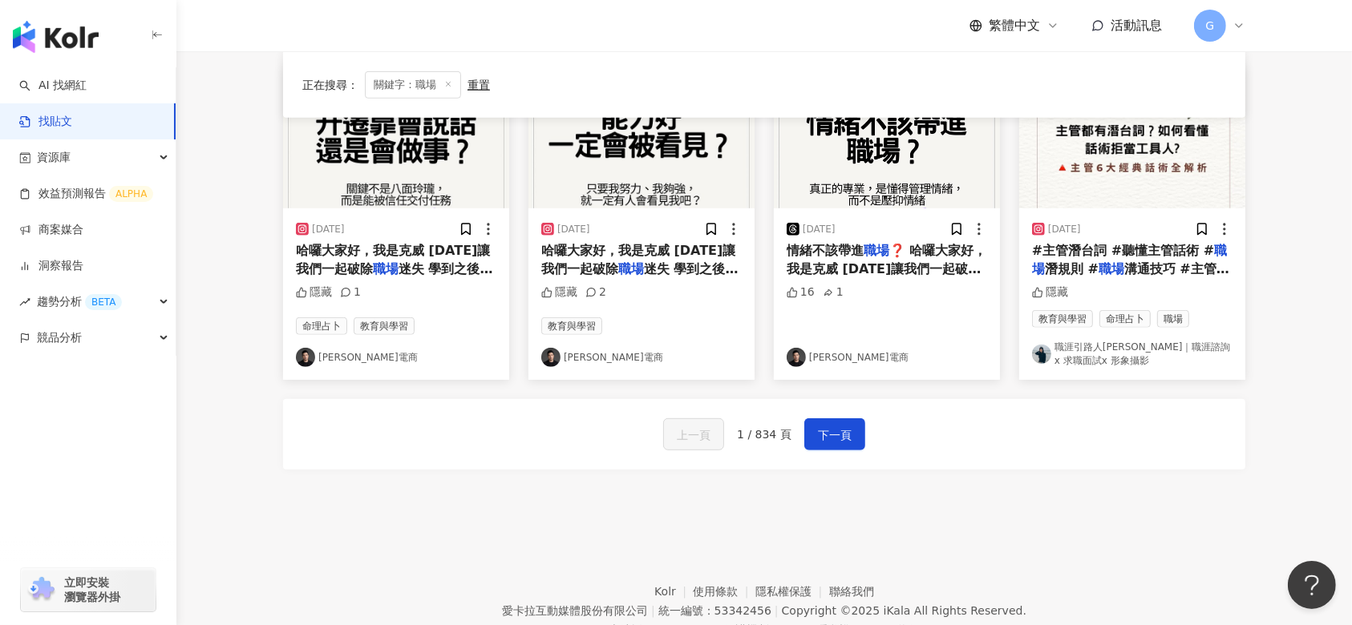
scroll to position [855, 0]
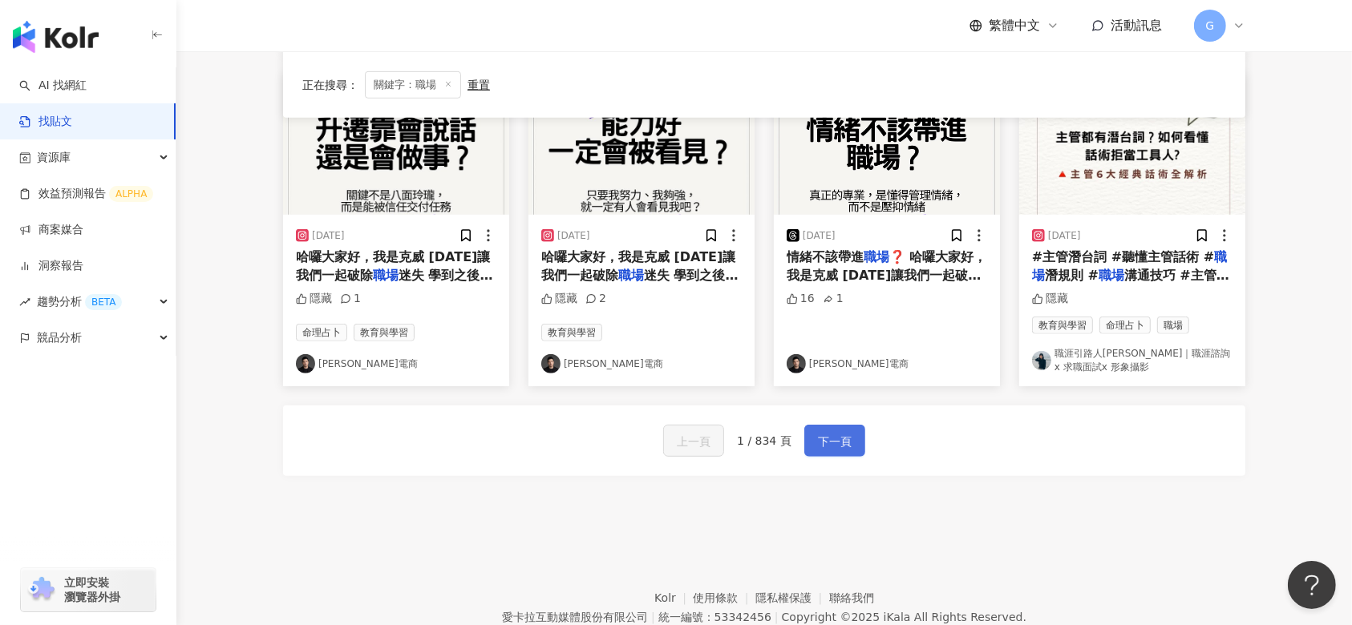
click at [839, 444] on span "下一頁" at bounding box center [835, 441] width 34 height 19
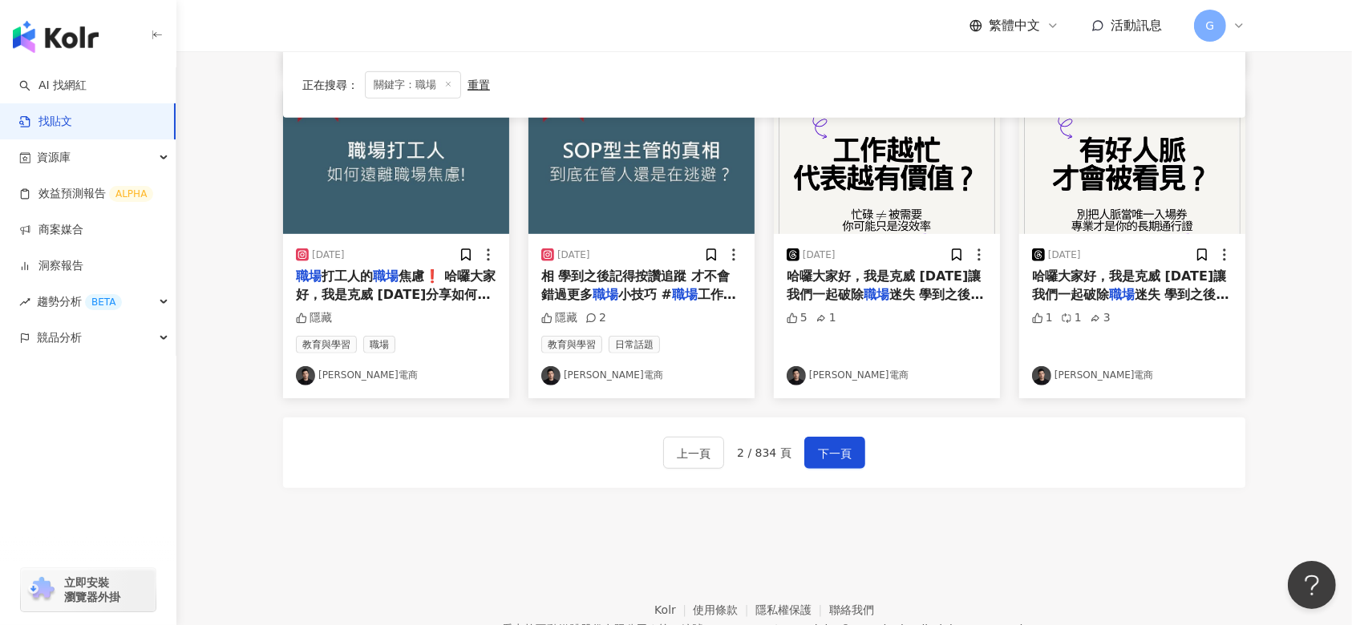
scroll to position [915, 0]
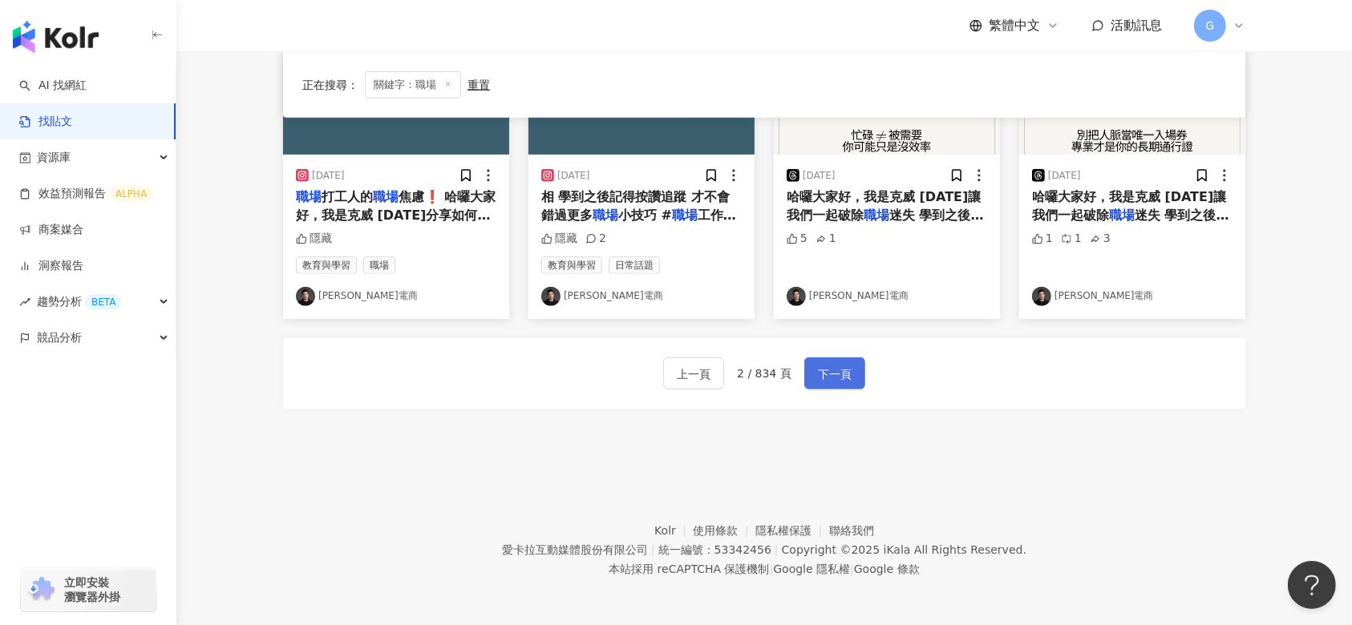
click at [840, 371] on span "下一頁" at bounding box center [835, 374] width 34 height 19
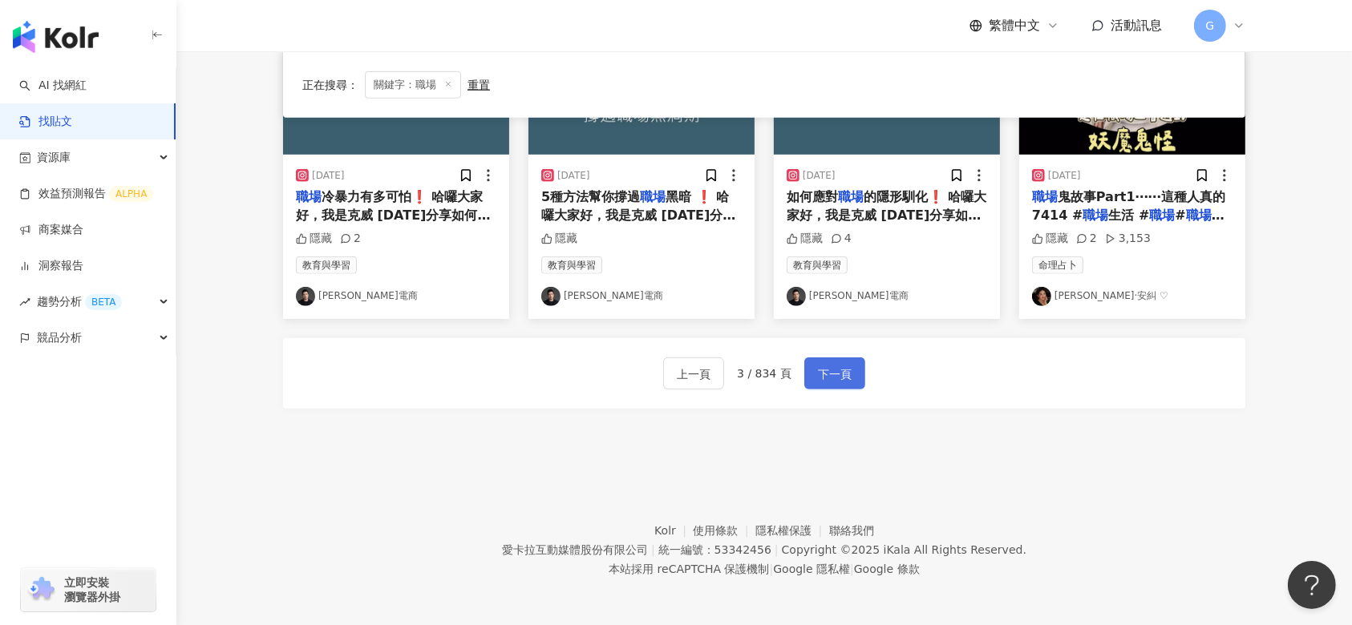
click at [842, 375] on span "下一頁" at bounding box center [835, 374] width 34 height 19
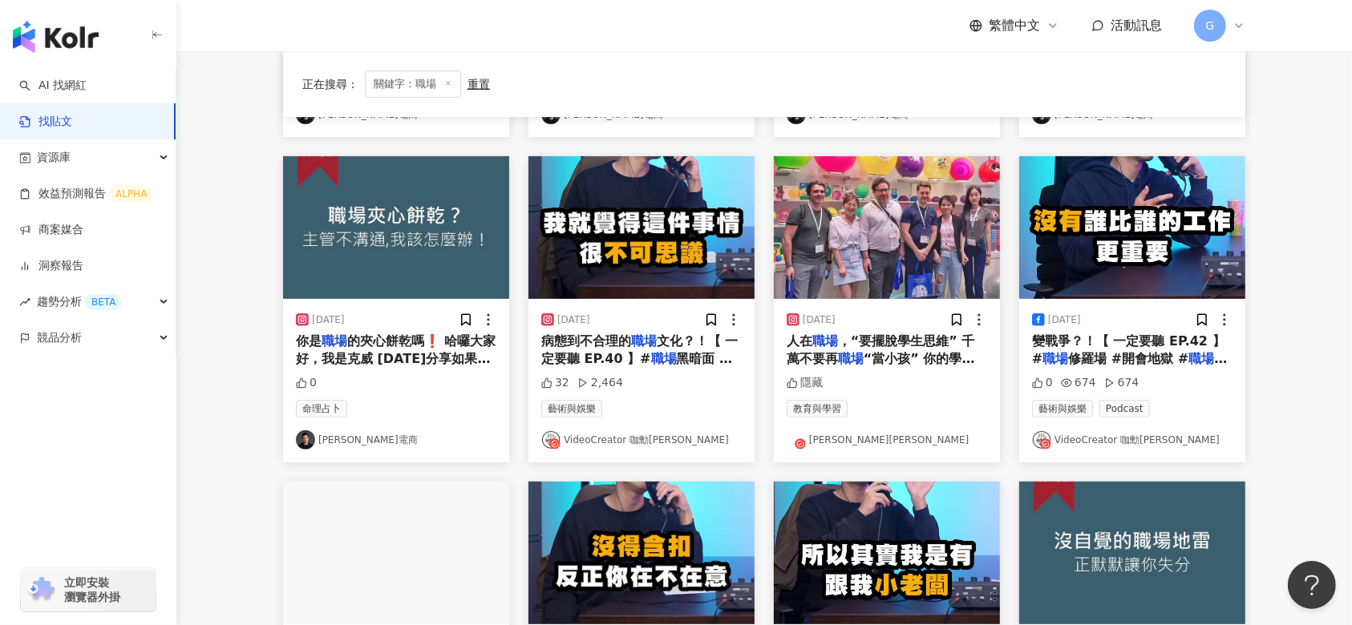
scroll to position [808, 0]
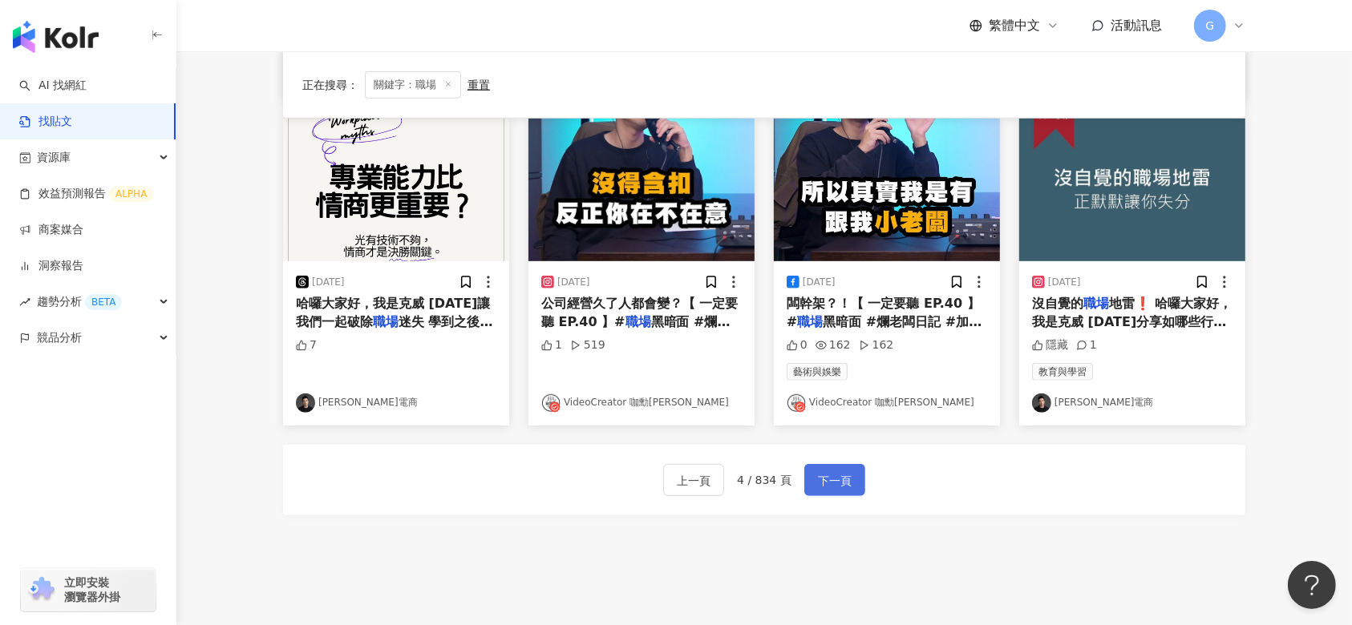
click at [822, 482] on span "下一頁" at bounding box center [835, 481] width 34 height 19
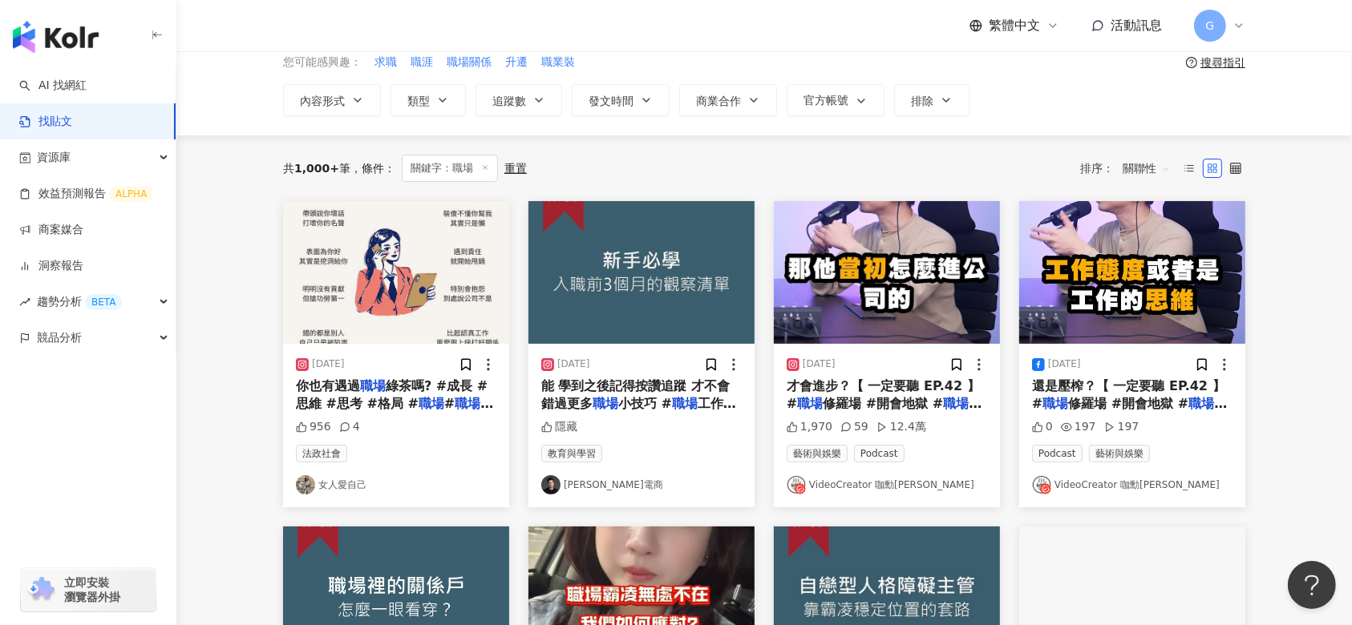
scroll to position [0, 0]
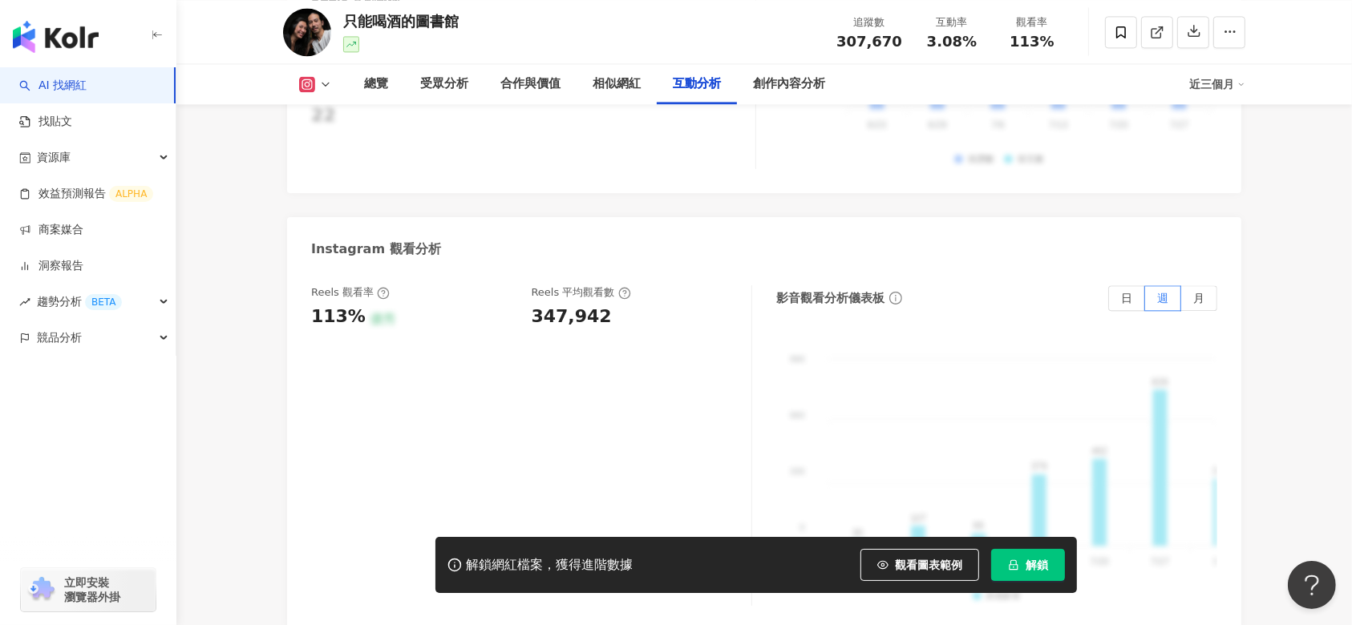
scroll to position [3849, 0]
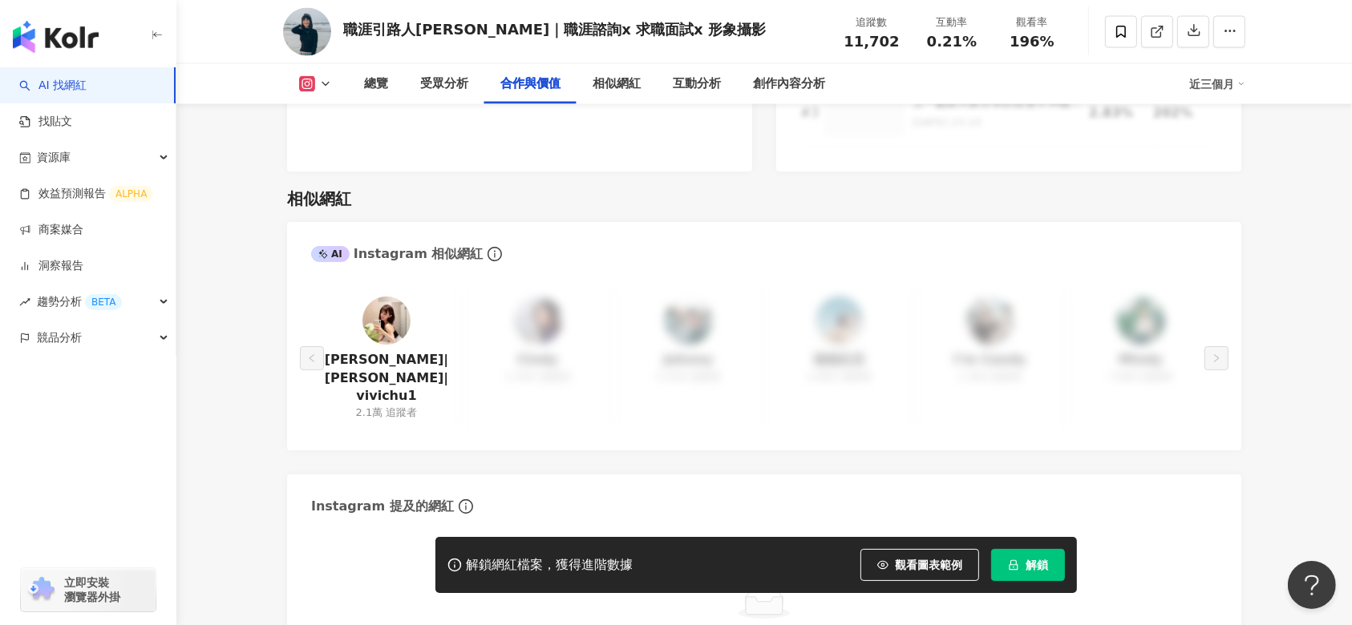
scroll to position [2548, 0]
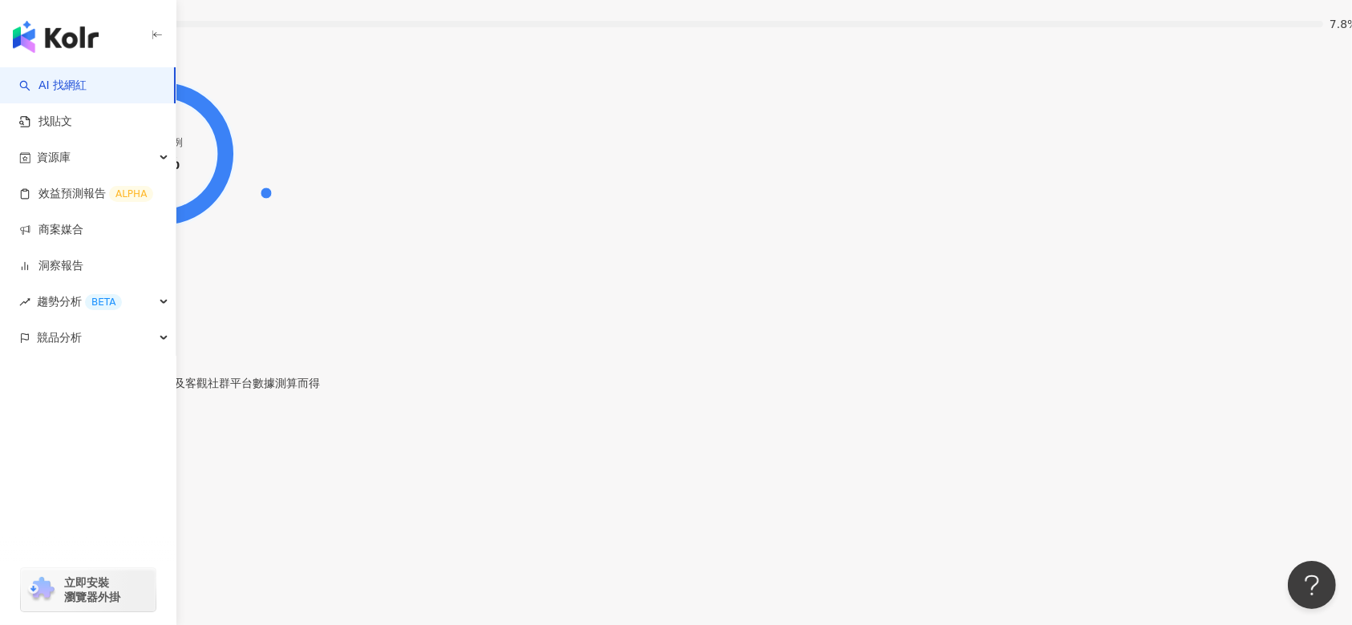
scroll to position [3100, 0]
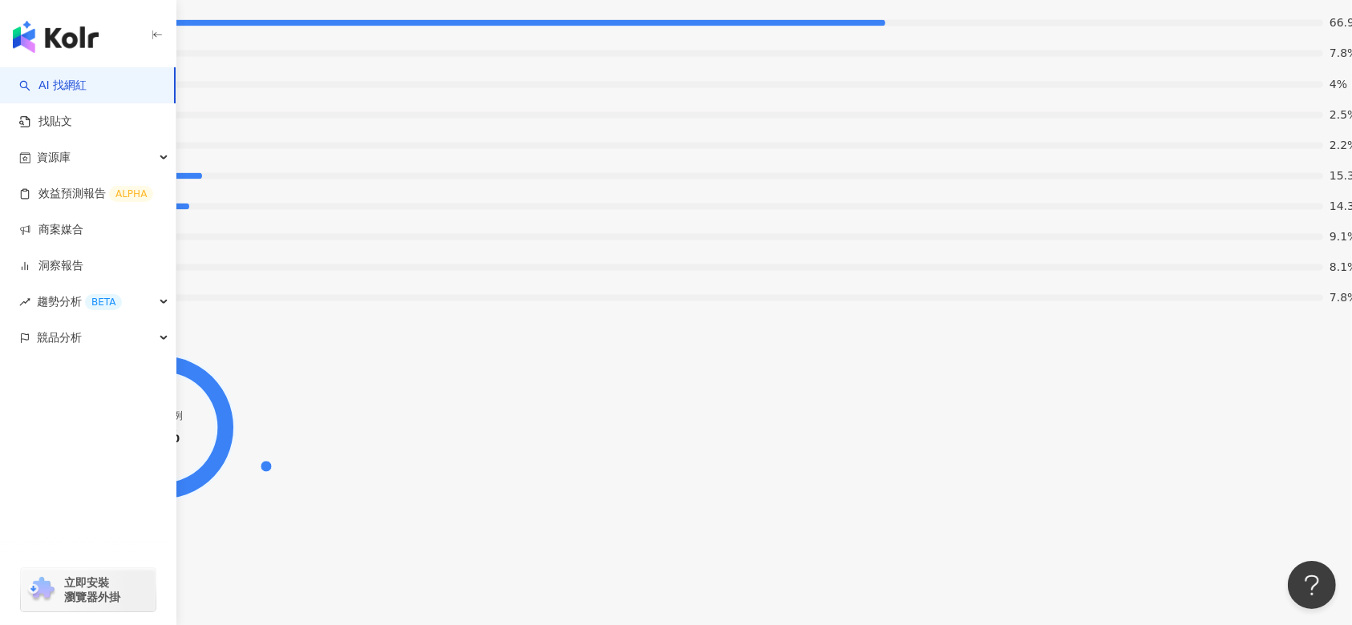
drag, startPoint x: 365, startPoint y: 18, endPoint x: 349, endPoint y: 20, distance: 16.2
copy div "[PERSON_NAME]"
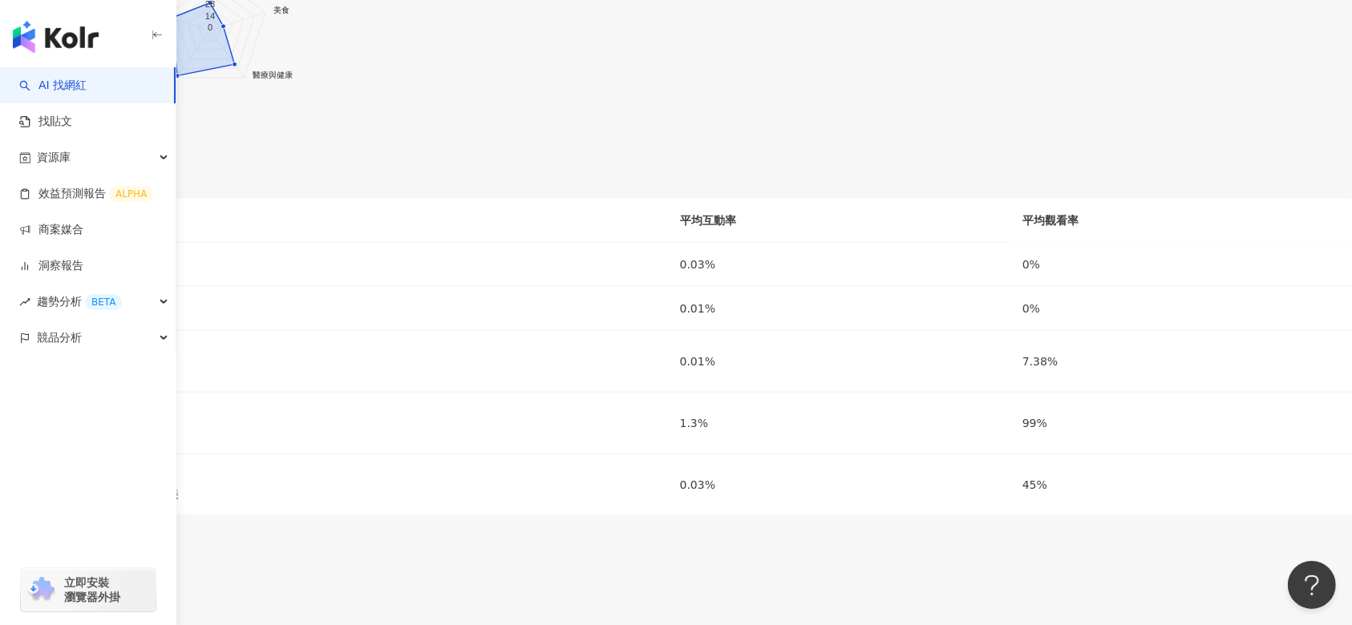
scroll to position [2008, 0]
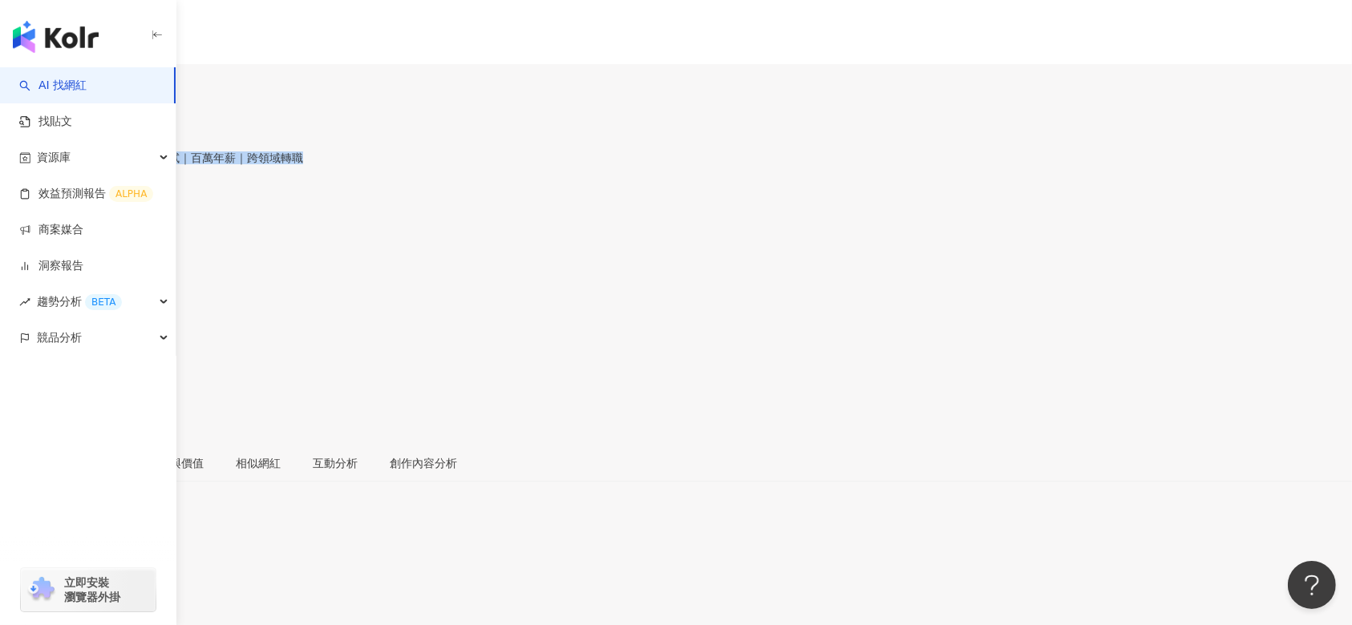
drag, startPoint x: 735, startPoint y: 117, endPoint x: 347, endPoint y: 119, distance: 387.3
click at [347, 119] on div "台大學姊｜外商工作｜外商履歷面試｜百萬年薪｜跨領域轉職 追蹤數 28,077 互動率 4.42% 觀看率 269%" at bounding box center [676, 273] width 1352 height 341
copy div "台大學姊｜外商工作｜外商履歷面試｜百萬年薪｜跨領域轉職"
